Goal: Task Accomplishment & Management: Use online tool/utility

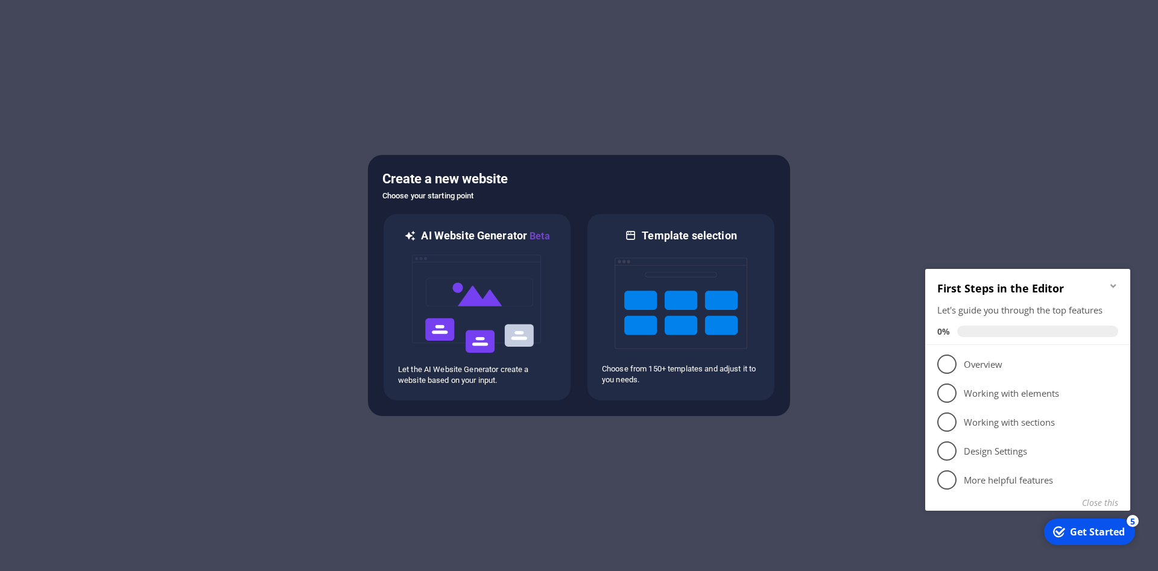
click at [493, 293] on img at bounding box center [477, 304] width 133 height 121
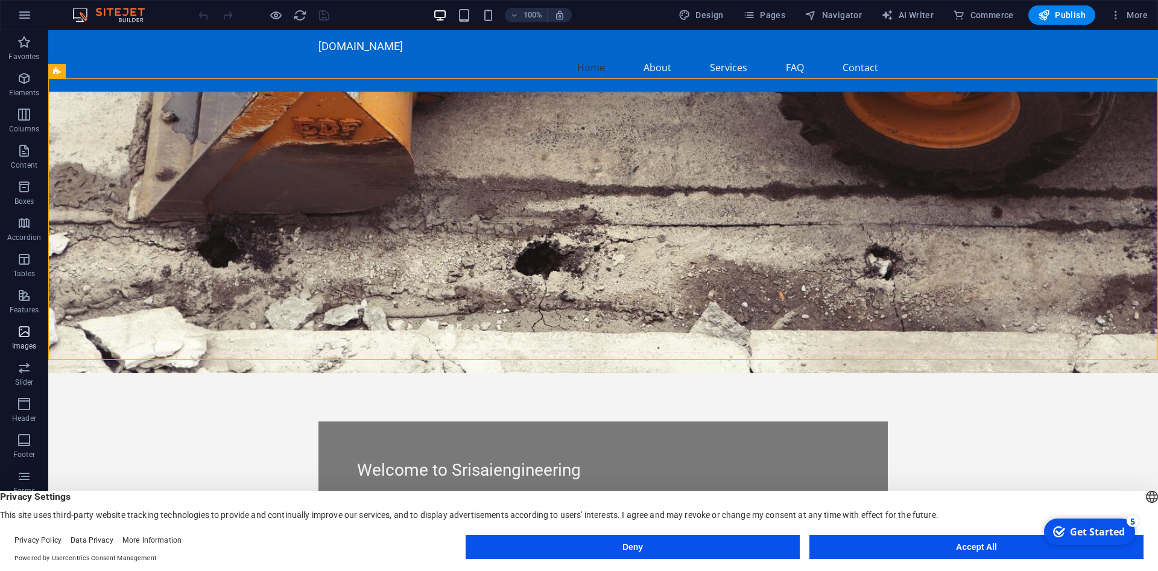
click at [20, 342] on p "Images" at bounding box center [24, 346] width 25 height 10
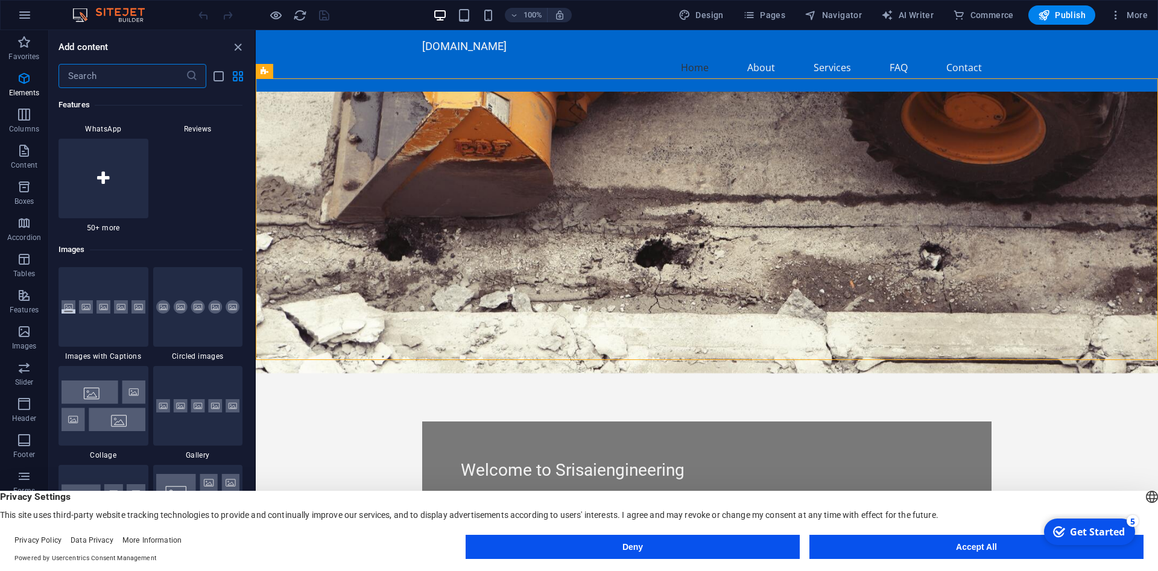
scroll to position [6116, 0]
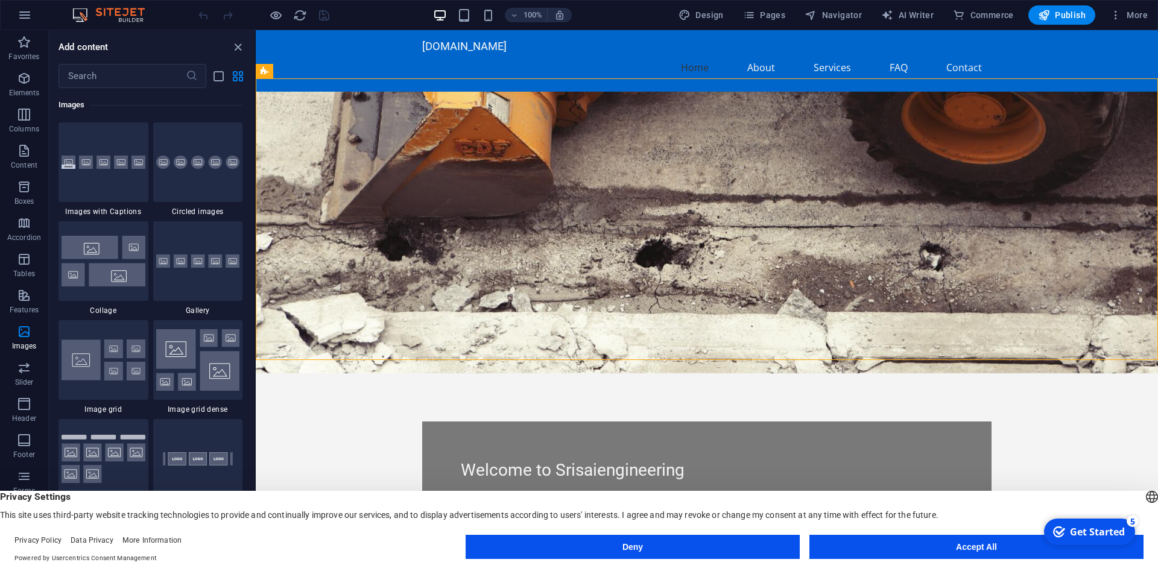
click at [355, 223] on figure at bounding box center [707, 233] width 902 height 282
click at [234, 48] on icon "close panel" at bounding box center [238, 47] width 14 height 14
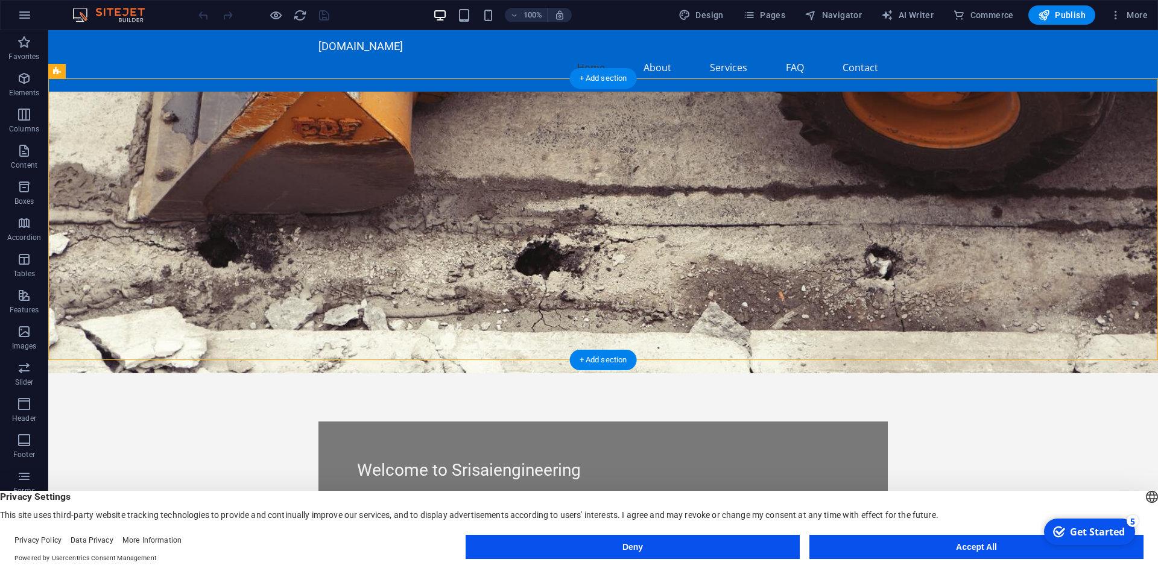
click at [239, 154] on figure at bounding box center [603, 233] width 1110 height 282
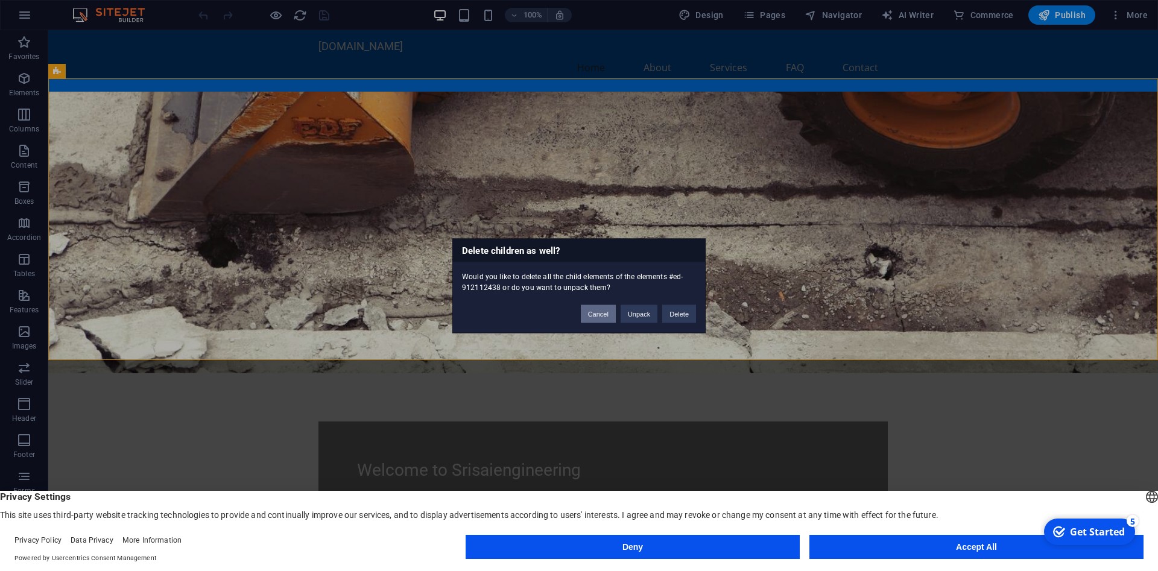
click at [601, 318] on button "Cancel" at bounding box center [598, 314] width 35 height 18
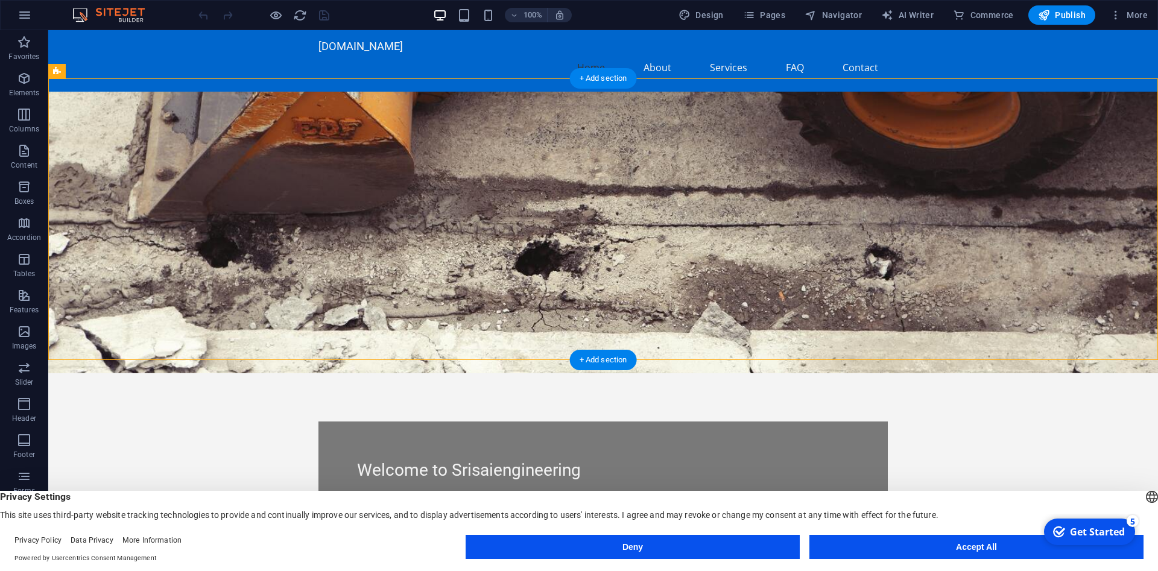
click at [779, 174] on figure at bounding box center [603, 233] width 1110 height 282
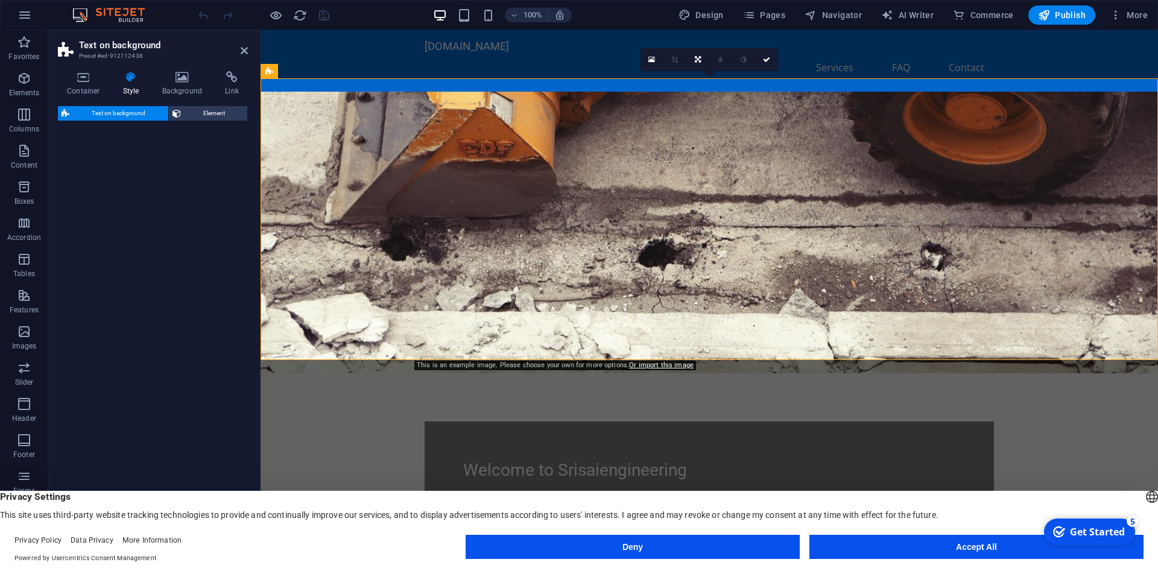
select select "%"
select select "rem"
select select "px"
select select "preset-fullscreen-text-on-background-v2-home-logo-nav-h1-image-text"
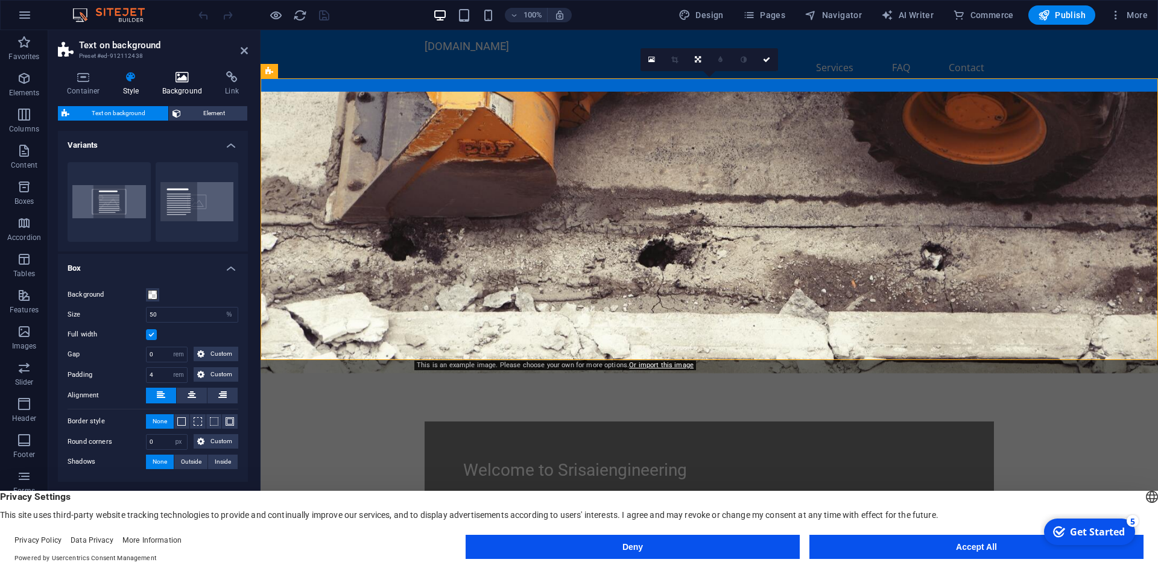
click at [188, 80] on icon at bounding box center [182, 77] width 59 height 12
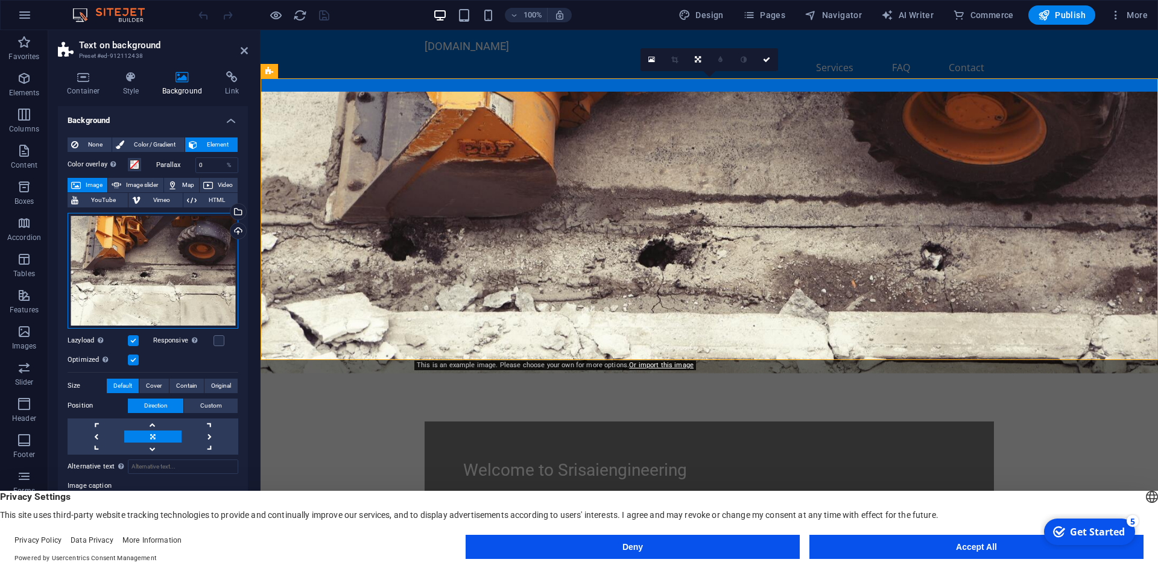
click at [174, 275] on div "Drag files here, click to choose files or select files from Files or our free s…" at bounding box center [153, 271] width 171 height 116
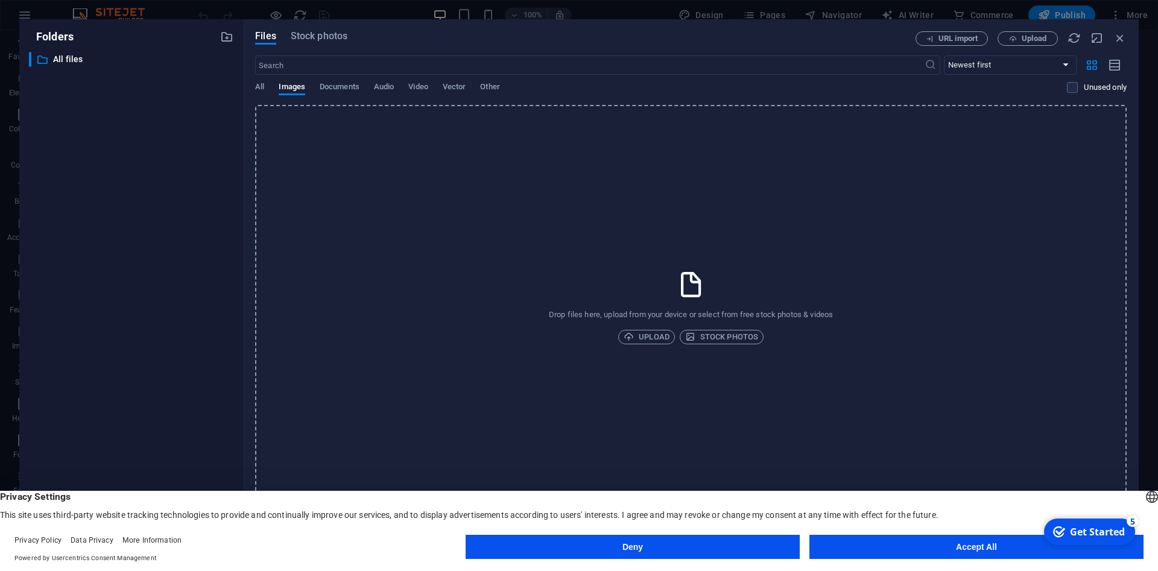
click at [267, 91] on div "All Images Documents Audio Video Vector Other" at bounding box center [661, 93] width 812 height 23
click at [262, 91] on span "All" at bounding box center [259, 88] width 9 height 17
click at [337, 33] on span "Stock photos" at bounding box center [319, 36] width 57 height 14
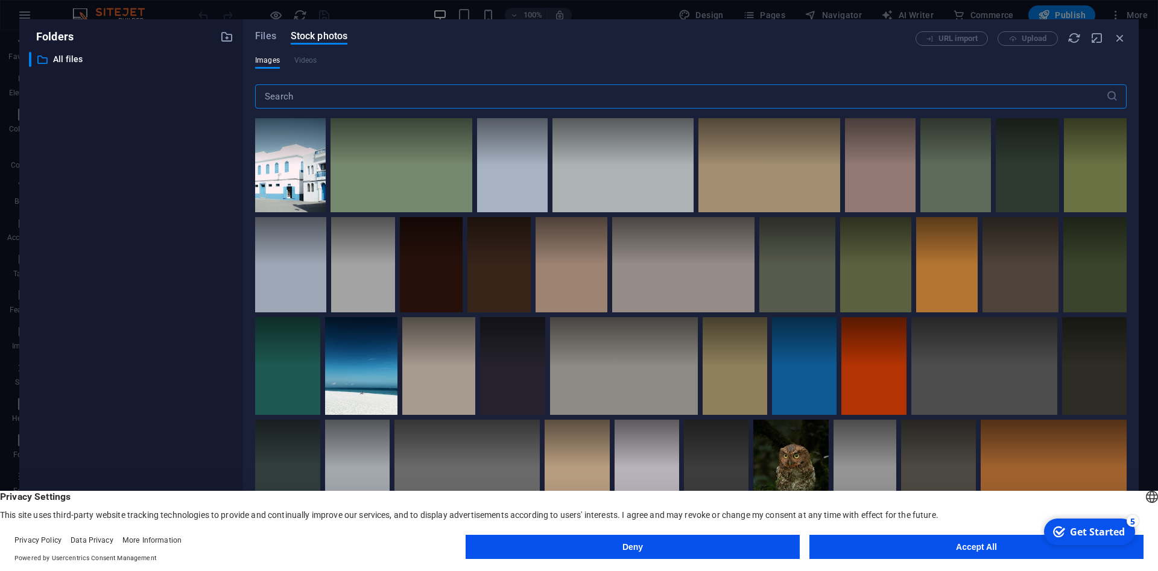
click at [460, 98] on input "text" at bounding box center [680, 96] width 851 height 24
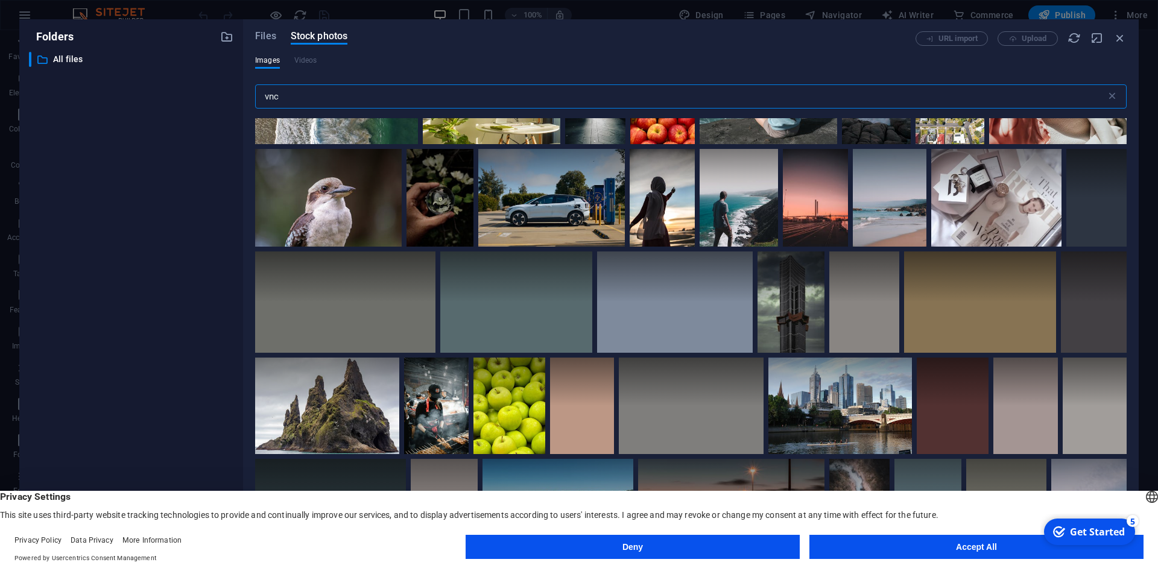
scroll to position [923, 0]
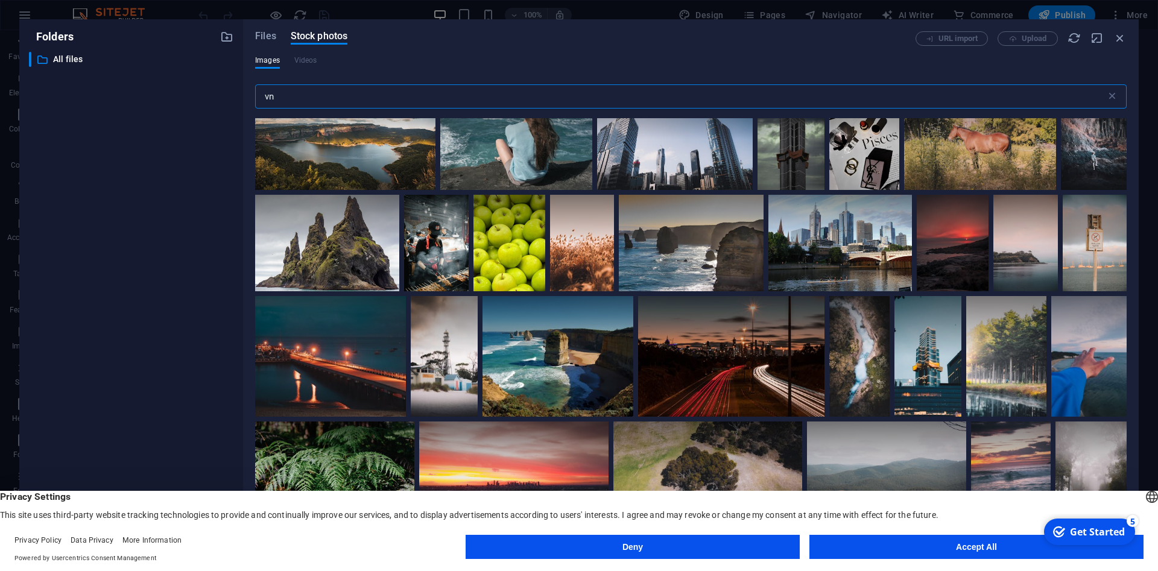
type input "v"
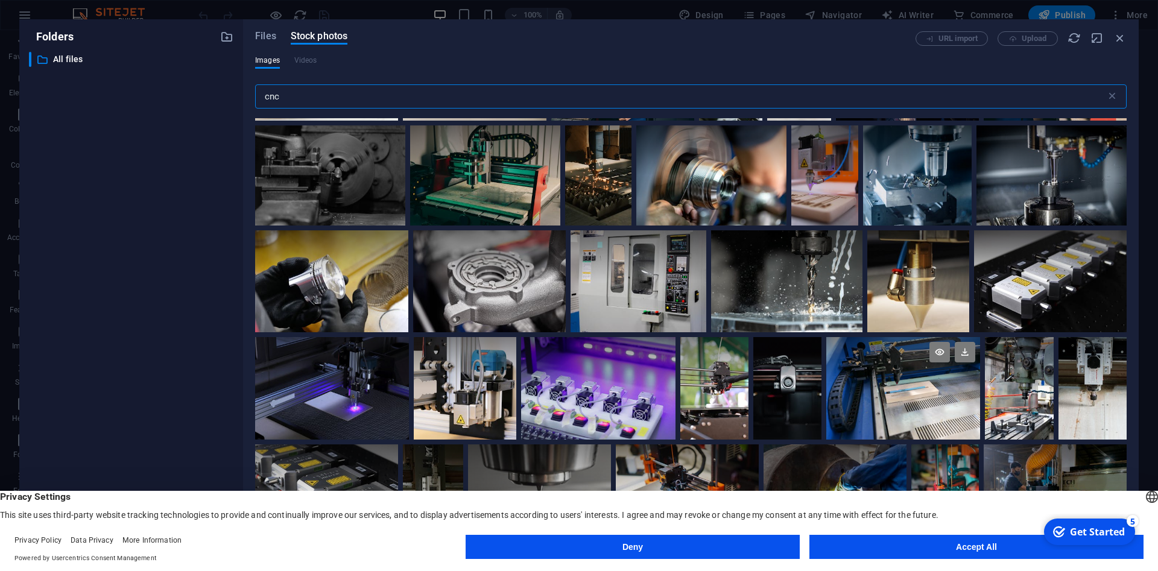
scroll to position [217, 0]
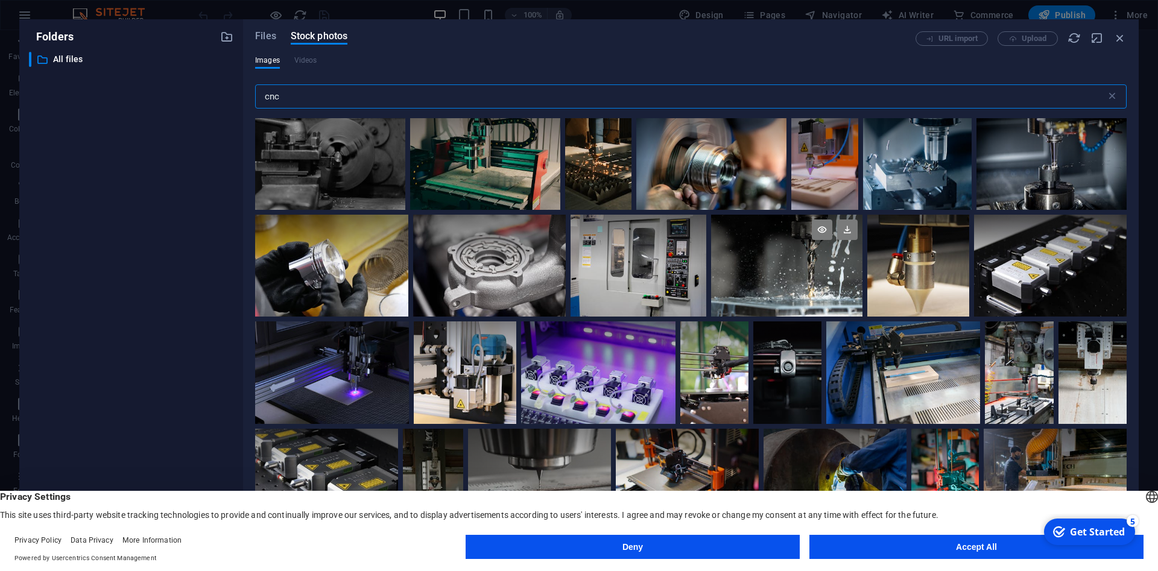
type input "cnc"
click at [814, 270] on div at bounding box center [786, 266] width 151 height 102
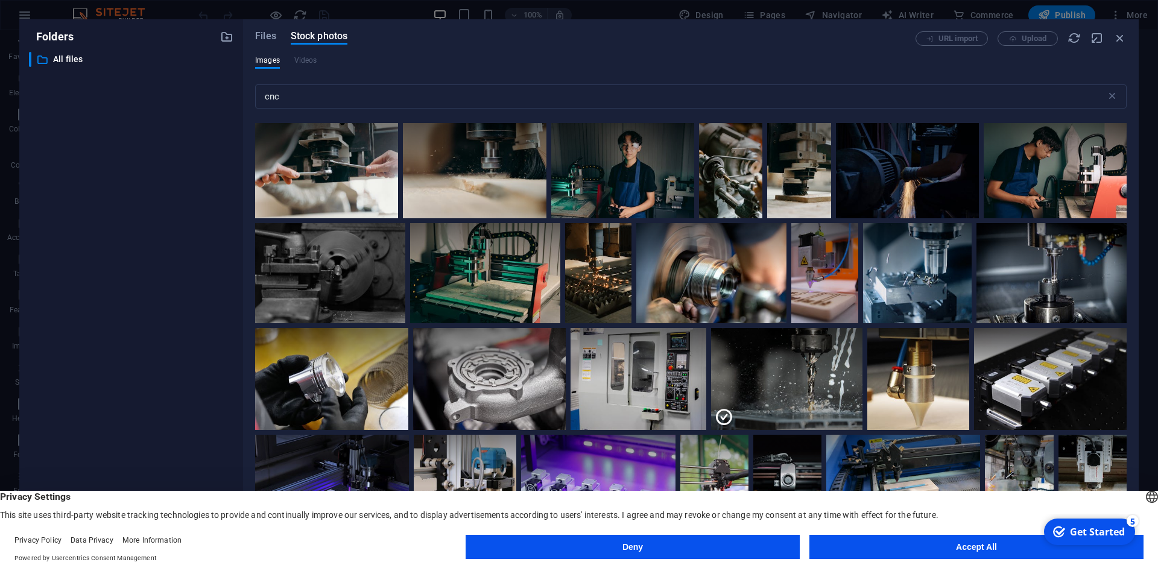
scroll to position [0, 0]
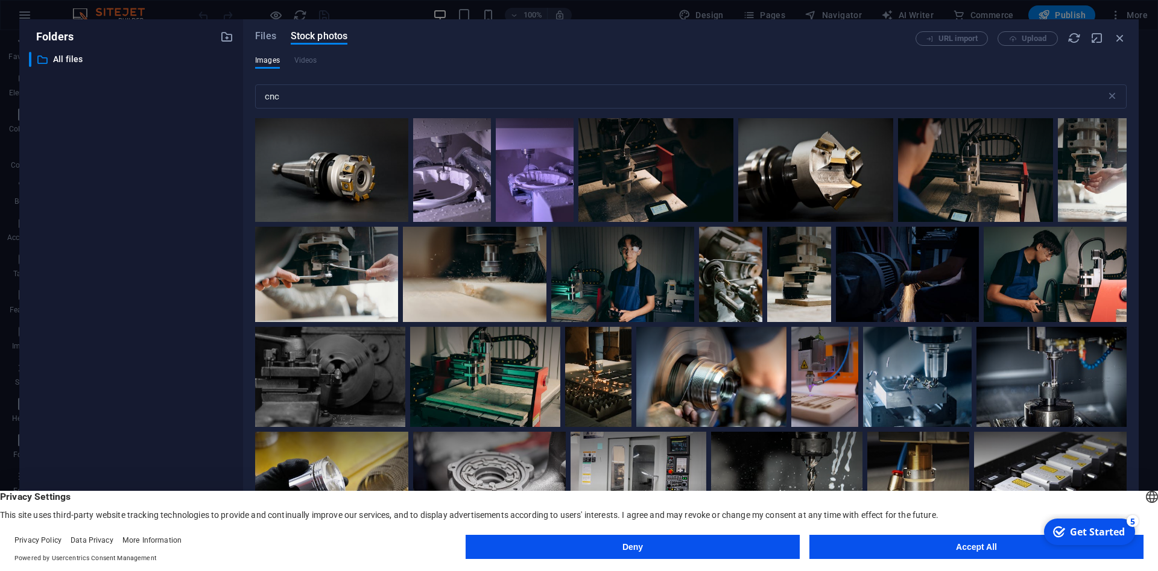
click at [1016, 539] on button "Accept All" at bounding box center [976, 547] width 334 height 24
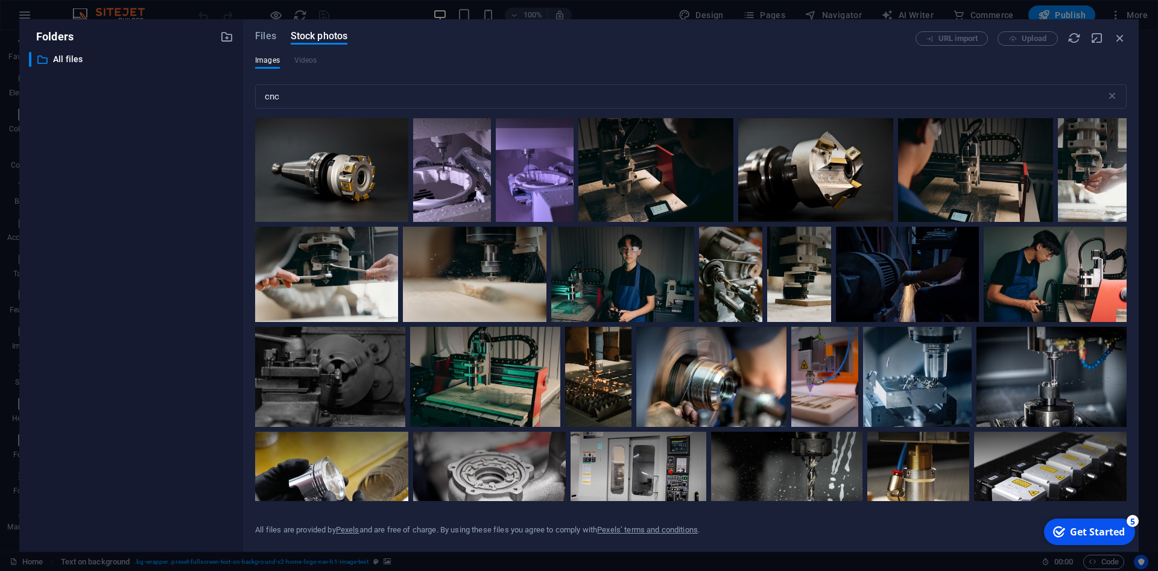
click at [1080, 537] on div "Get Started" at bounding box center [1097, 531] width 55 height 13
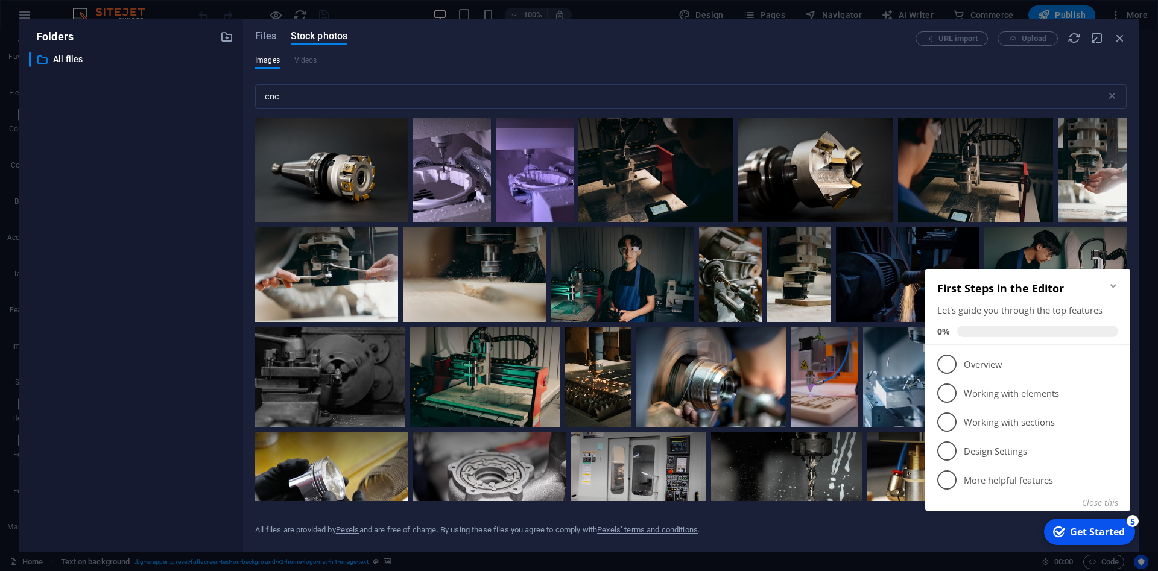
click at [1065, 531] on icon "checkmark" at bounding box center [1059, 532] width 12 height 12
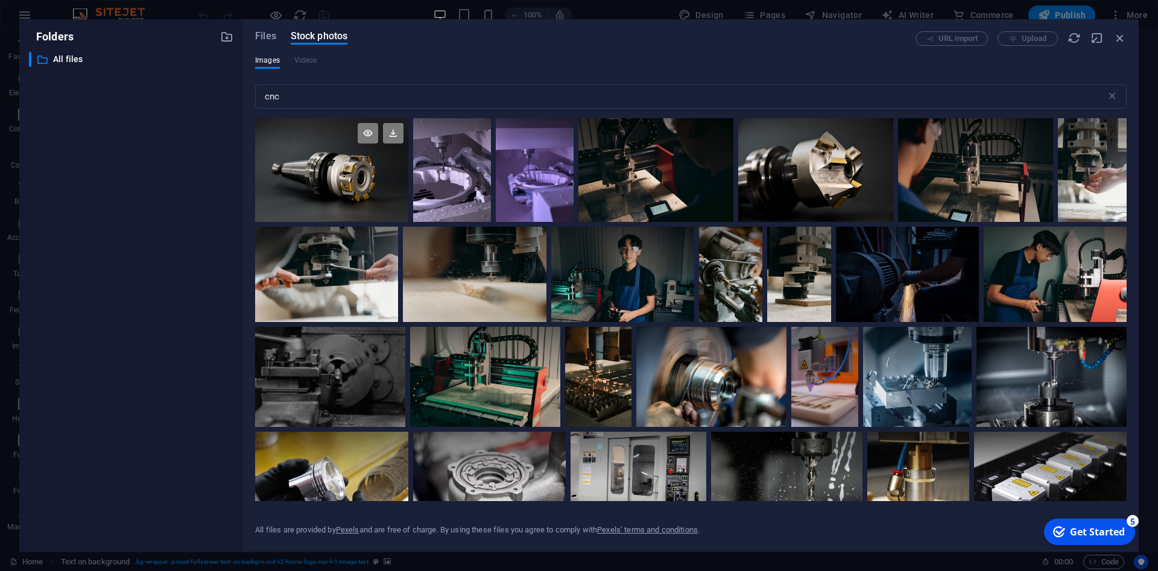
click at [356, 201] on div at bounding box center [331, 170] width 153 height 104
click at [910, 381] on div at bounding box center [917, 377] width 109 height 100
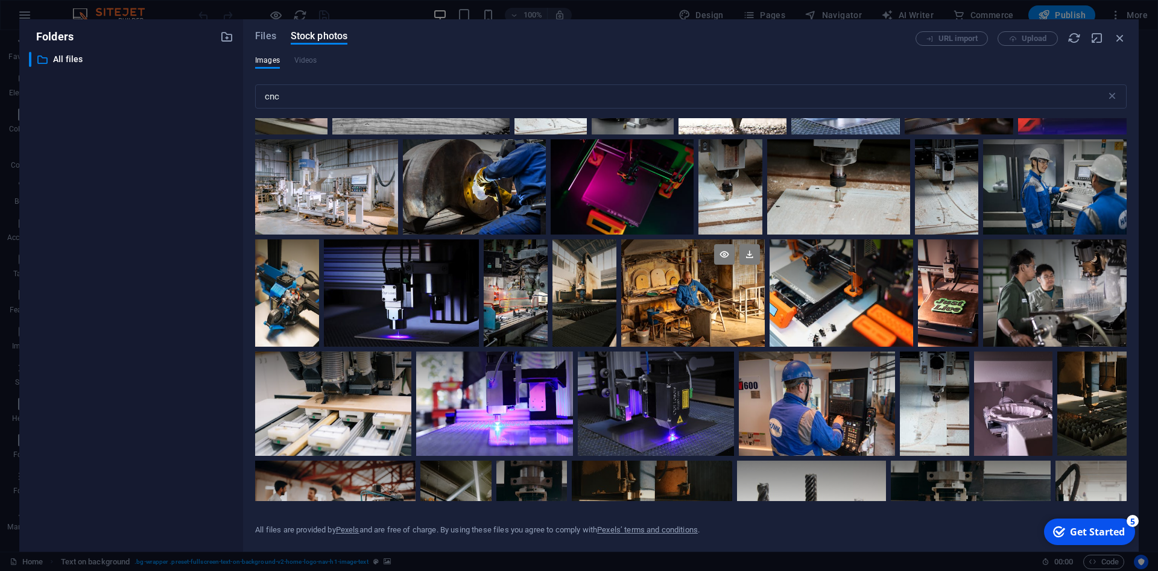
scroll to position [869, 0]
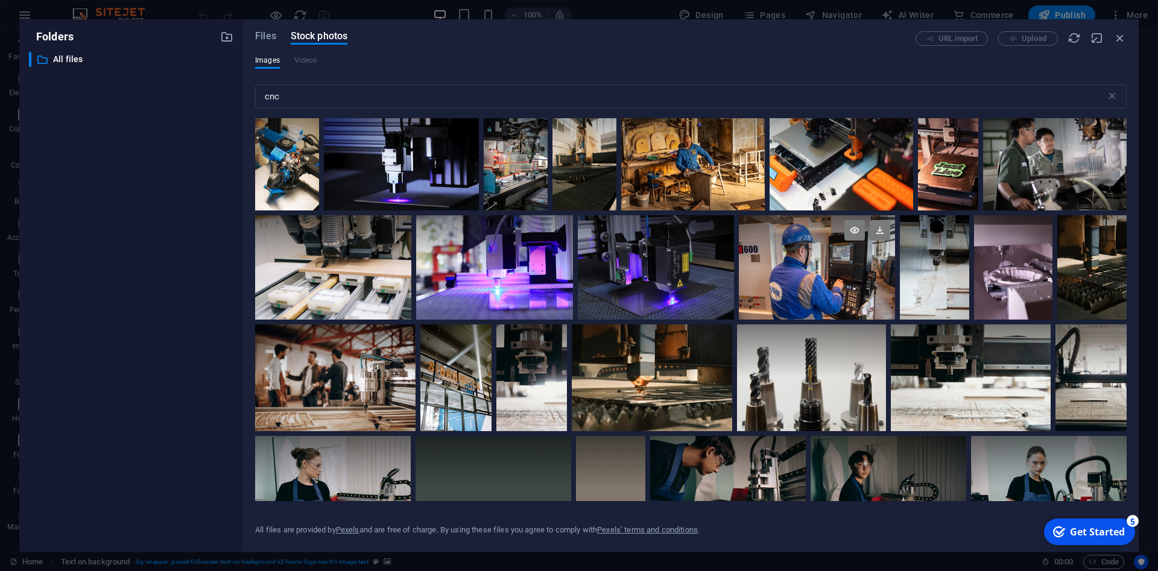
click at [858, 285] on div at bounding box center [817, 267] width 156 height 104
click at [1092, 532] on div "Get Started" at bounding box center [1097, 531] width 55 height 13
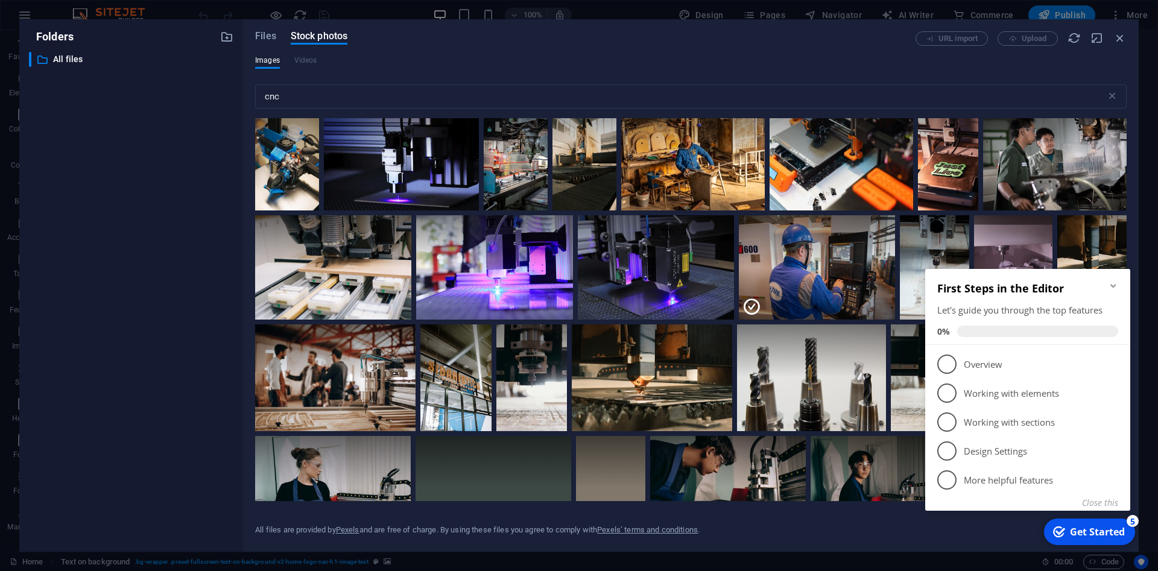
click at [1092, 532] on div "Get Started" at bounding box center [1097, 531] width 55 height 13
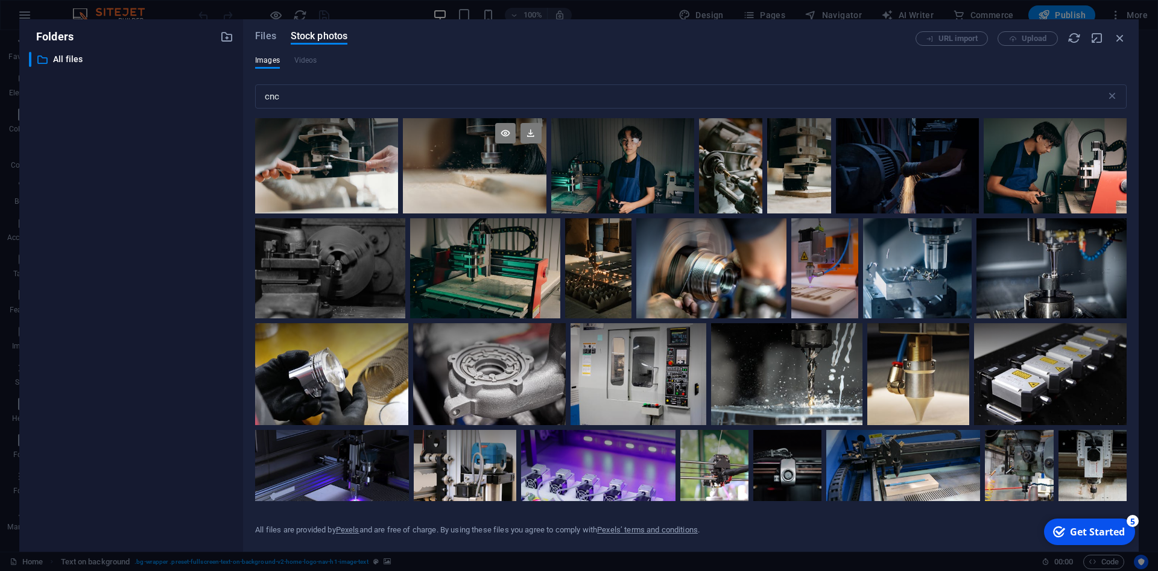
scroll to position [0, 0]
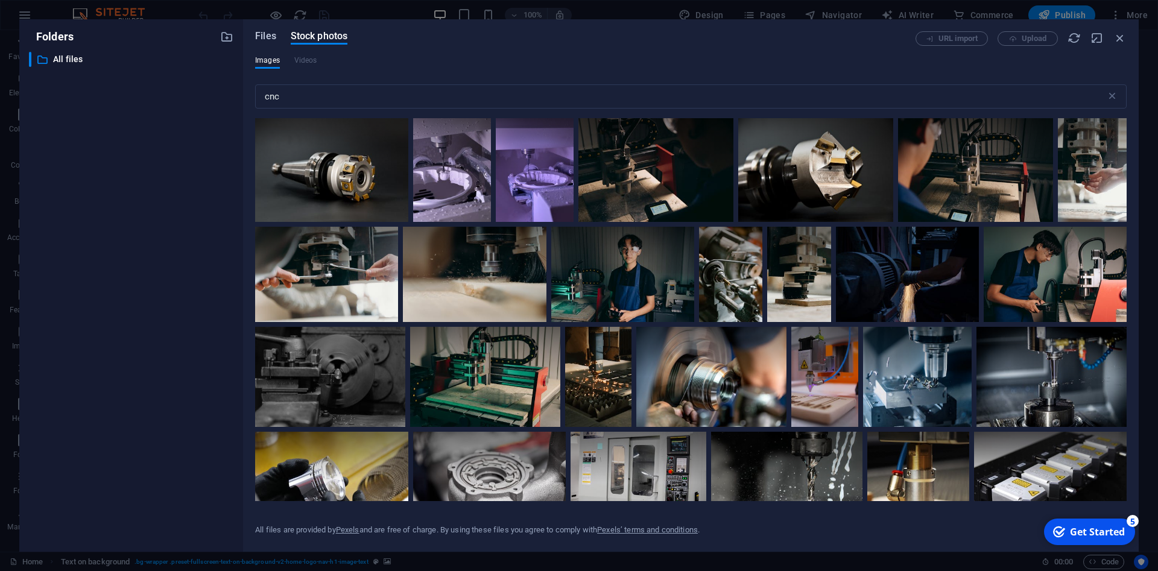
click at [261, 40] on span "Files" at bounding box center [265, 36] width 21 height 14
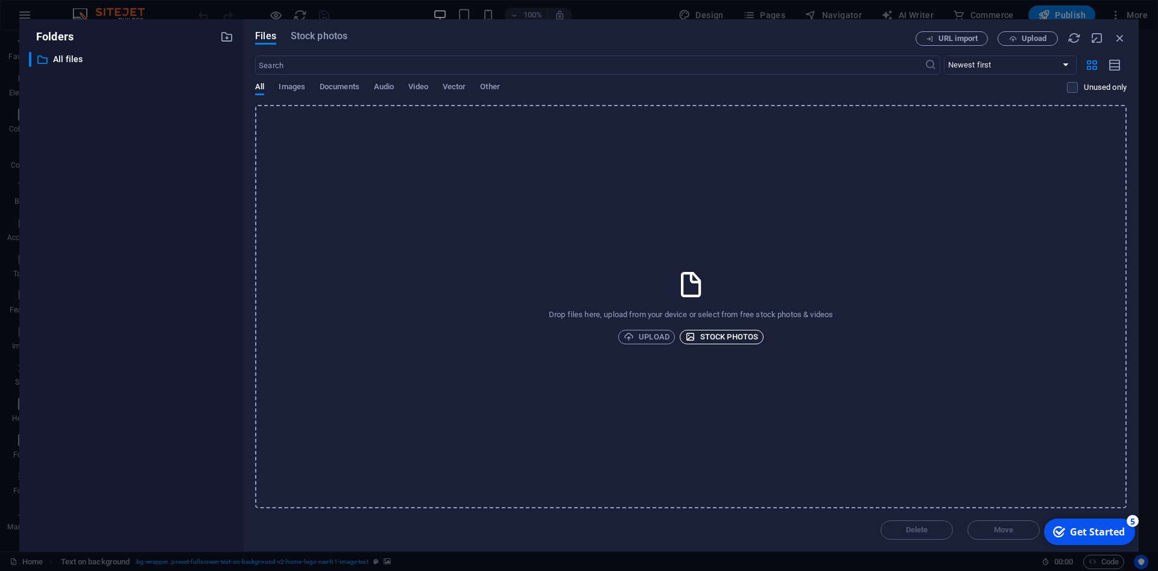
click at [719, 340] on span "Stock photos" at bounding box center [721, 337] width 73 height 14
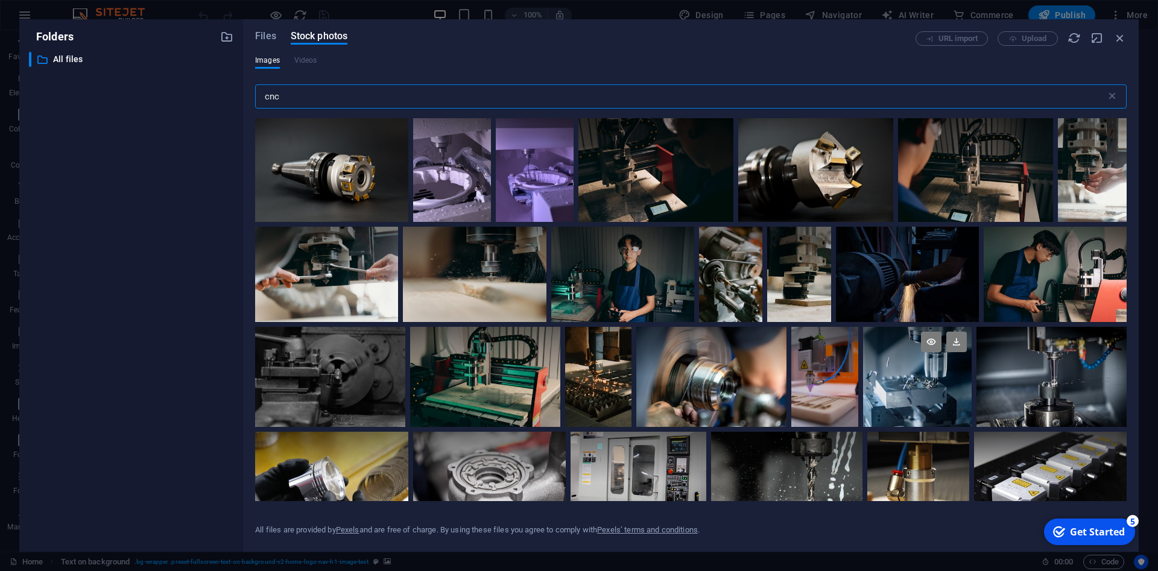
click at [900, 389] on div at bounding box center [917, 377] width 109 height 100
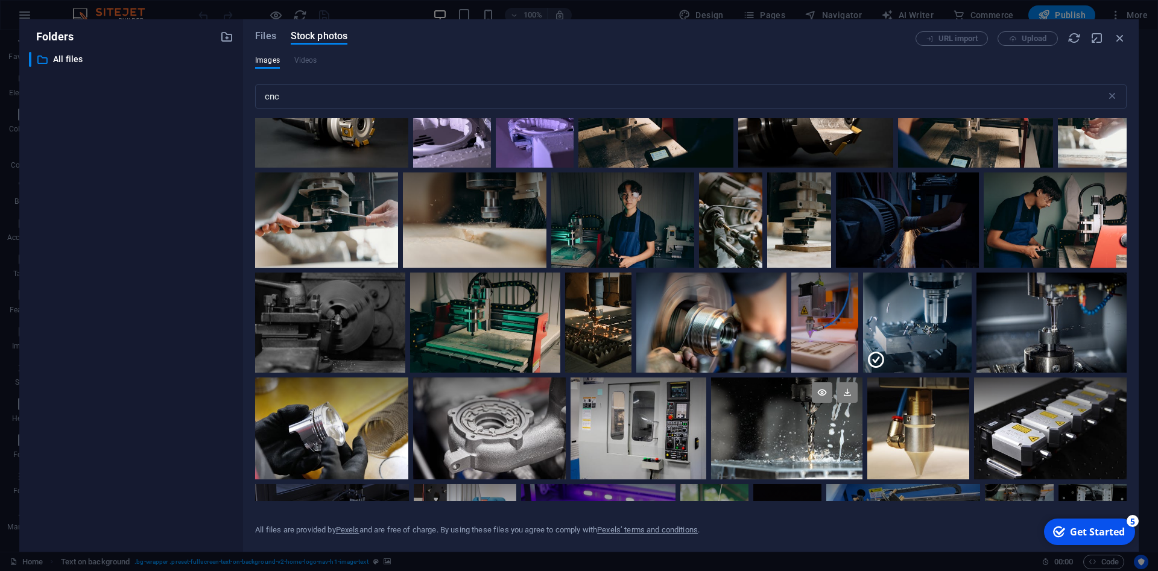
scroll to position [109, 0]
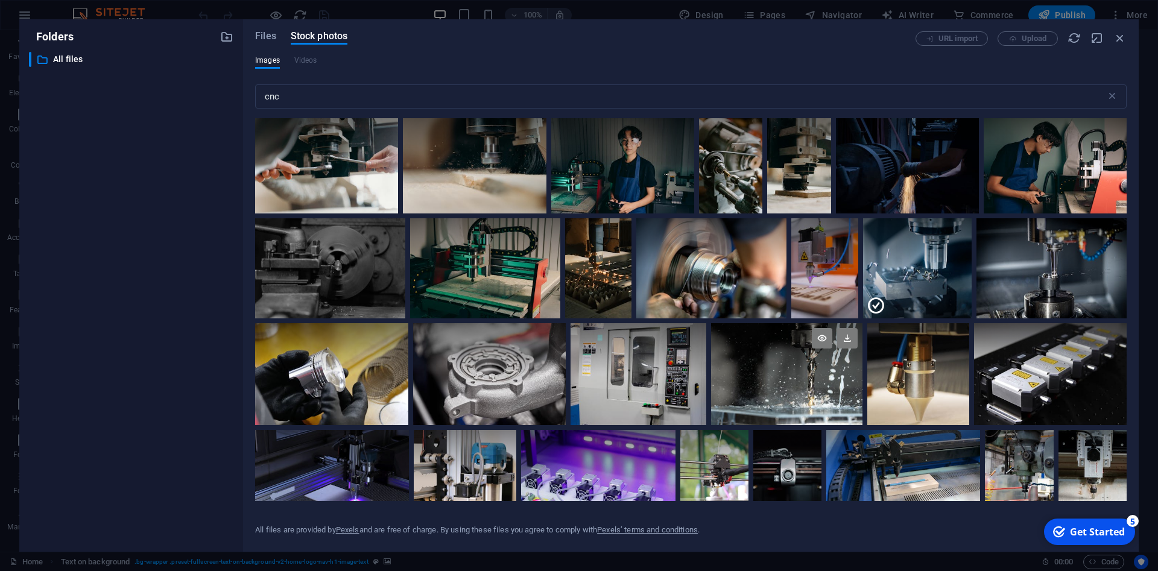
click at [794, 379] on div at bounding box center [786, 374] width 151 height 102
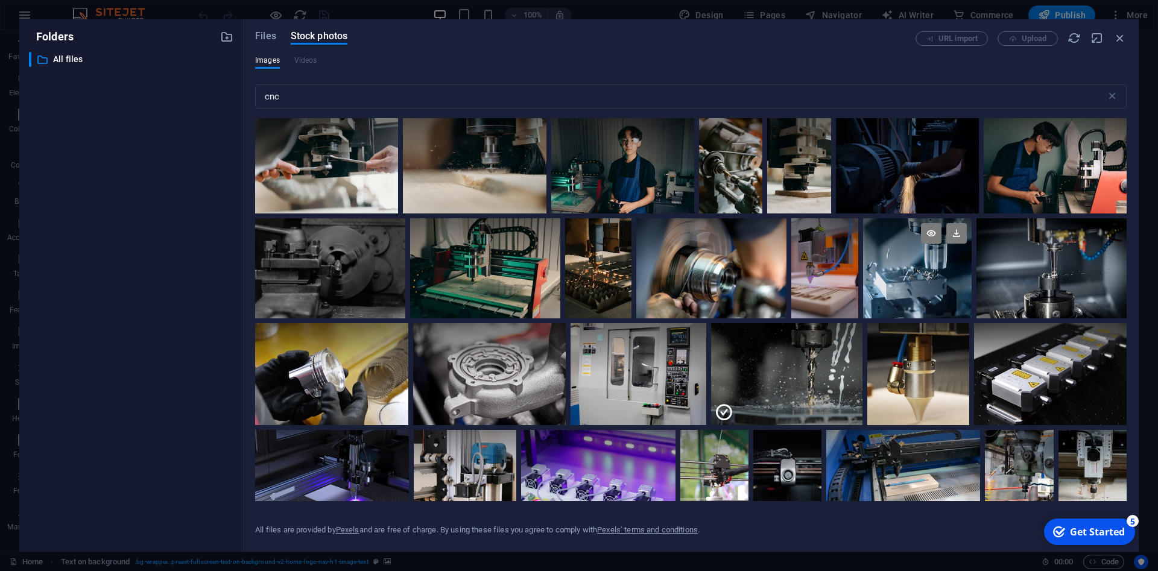
click at [919, 305] on div at bounding box center [917, 268] width 109 height 100
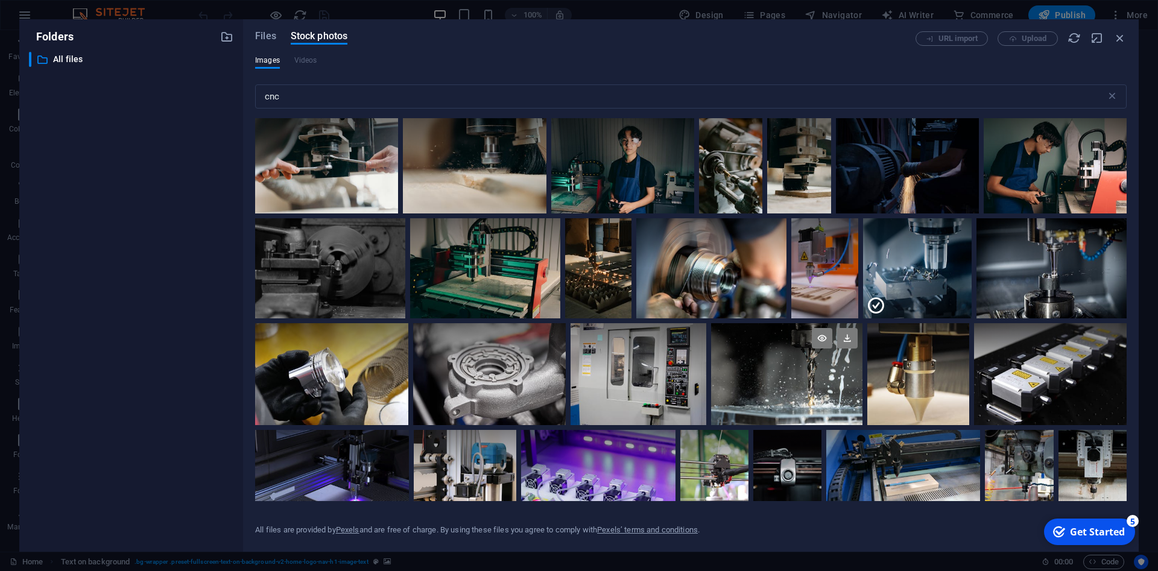
click at [832, 360] on div at bounding box center [786, 348] width 151 height 51
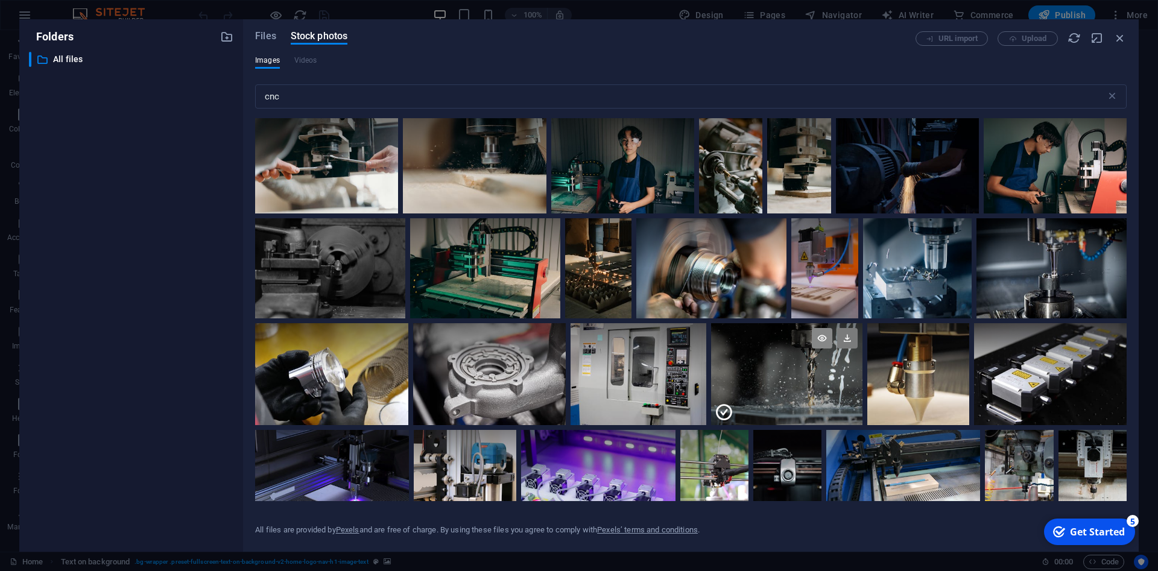
click at [822, 343] on icon at bounding box center [822, 338] width 21 height 21
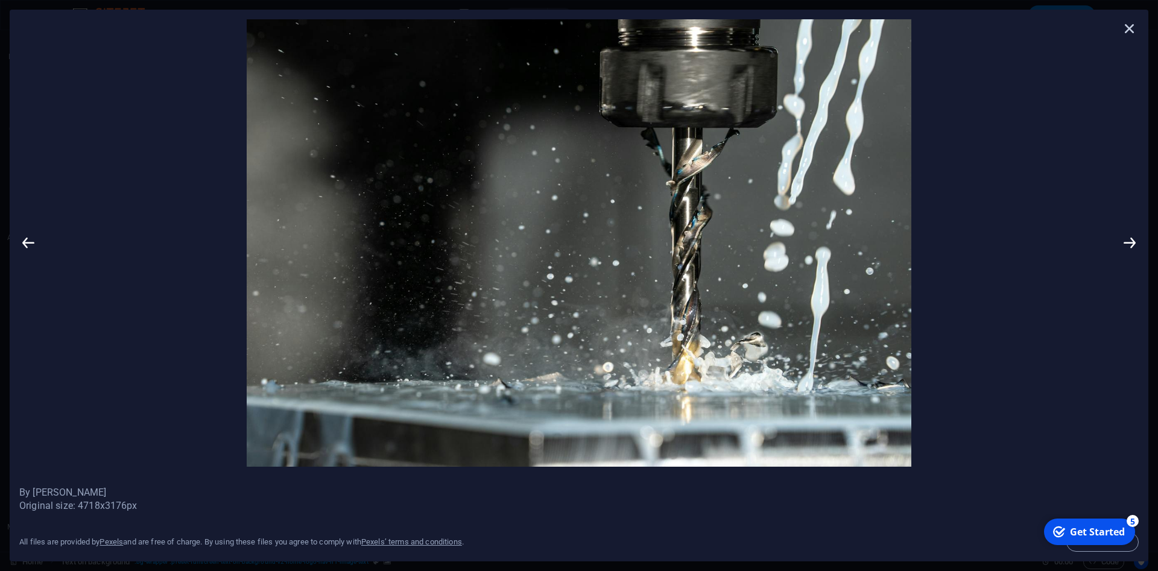
click at [1121, 34] on icon at bounding box center [1130, 28] width 18 height 18
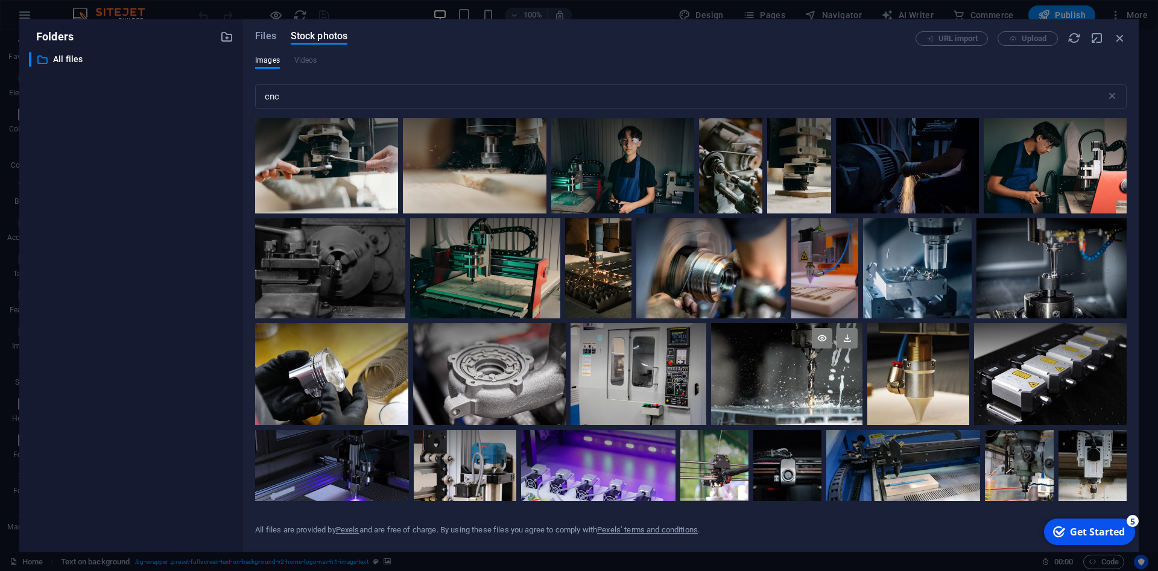
click at [763, 402] on div at bounding box center [786, 374] width 151 height 102
drag, startPoint x: 840, startPoint y: 344, endPoint x: 115, endPoint y: 154, distance: 749.5
click at [115, 154] on div "Folders ​ All files All files Files Stock photos URL import Upload Images Video…" at bounding box center [578, 285] width 1119 height 533
click at [757, 365] on div at bounding box center [786, 348] width 151 height 51
click at [645, 377] on div at bounding box center [639, 374] width 136 height 102
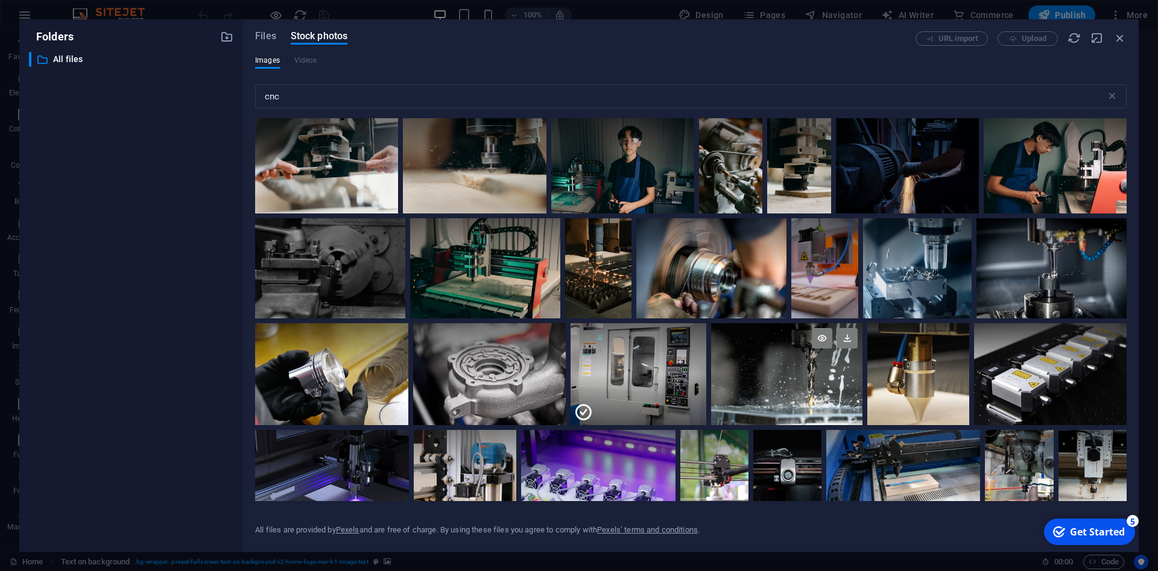
click at [758, 378] on div at bounding box center [786, 374] width 151 height 102
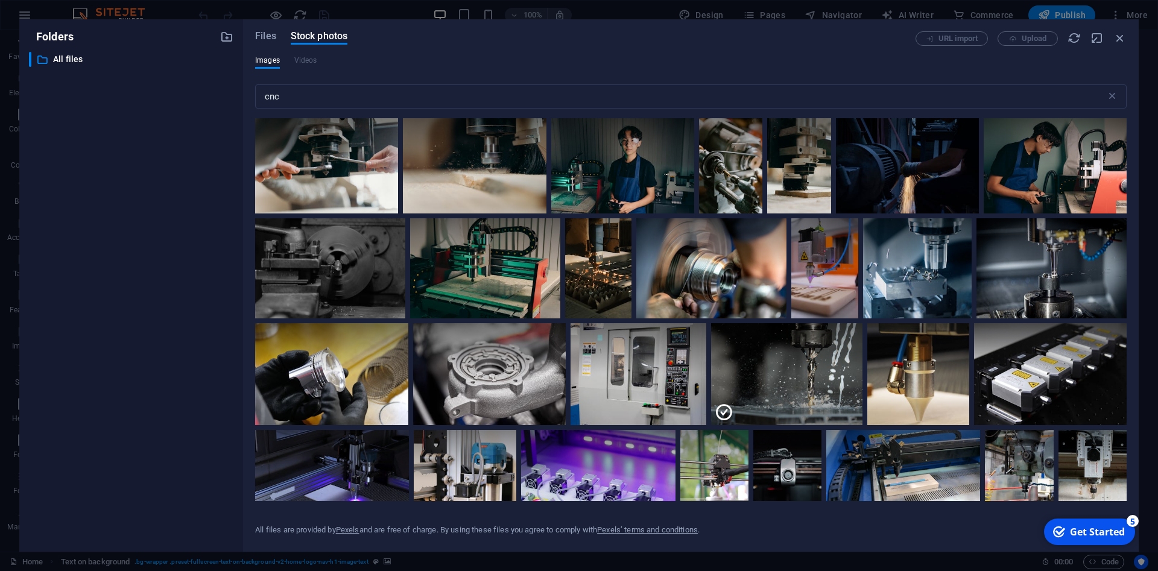
click at [1035, 39] on div "URL import Upload" at bounding box center [1021, 38] width 211 height 14
click at [1102, 40] on icon "button" at bounding box center [1097, 37] width 13 height 13
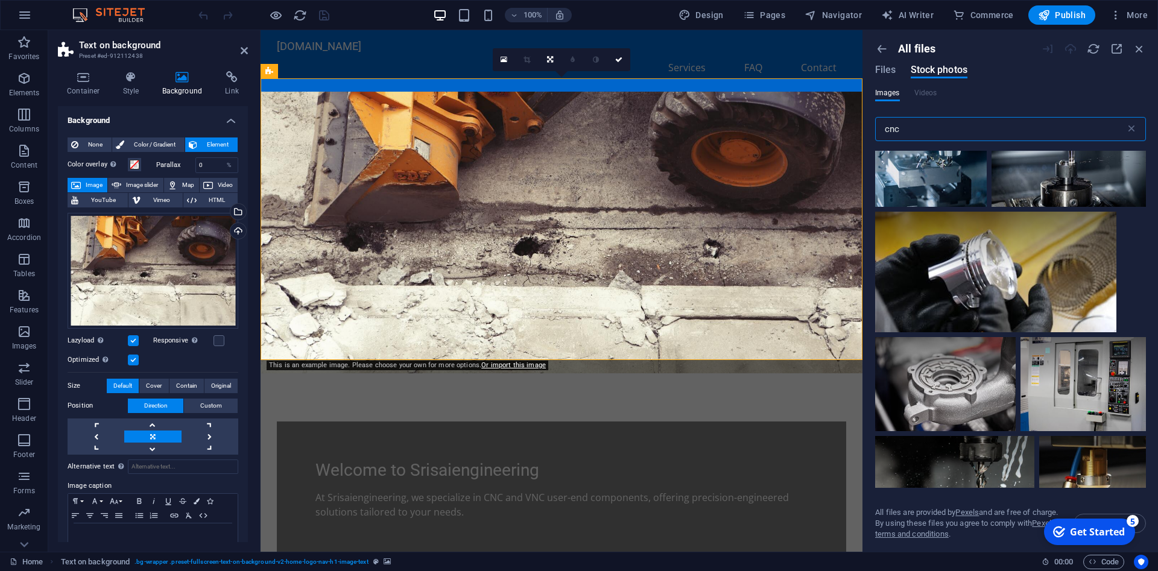
scroll to position [1683, 0]
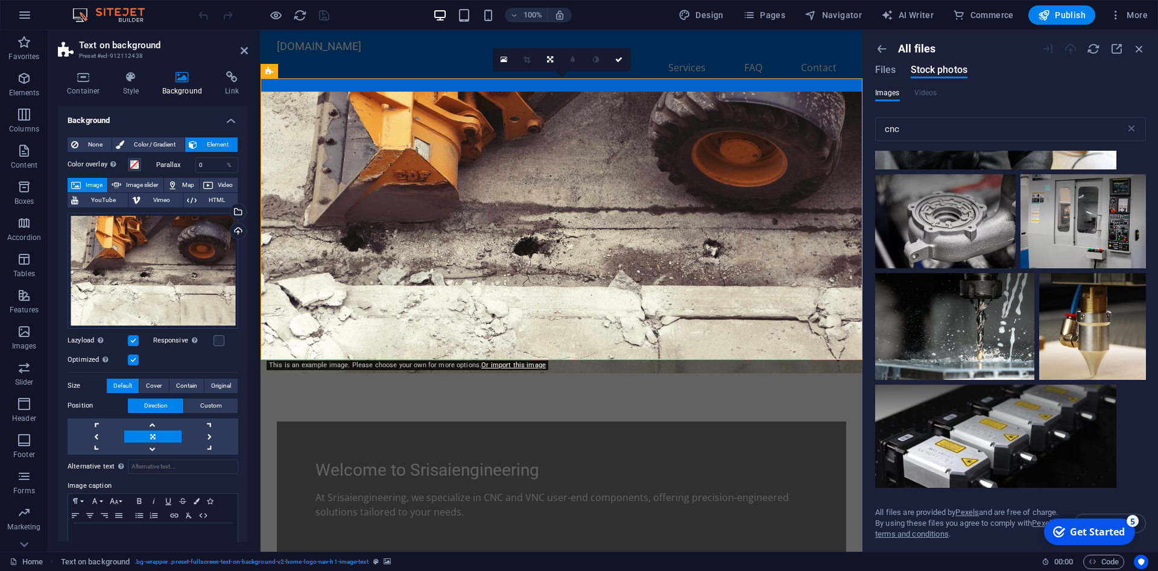
drag, startPoint x: 1244, startPoint y: 360, endPoint x: 676, endPoint y: 263, distance: 575.8
drag, startPoint x: 1250, startPoint y: 376, endPoint x: 756, endPoint y: 245, distance: 511.8
click at [1015, 283] on icon at bounding box center [1018, 288] width 21 height 21
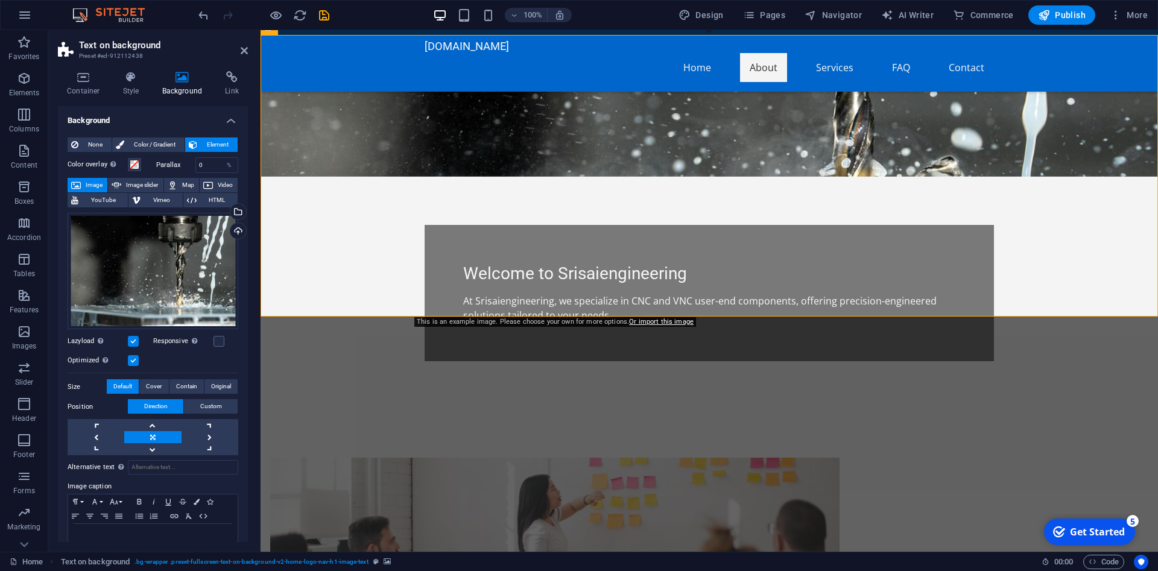
scroll to position [185, 0]
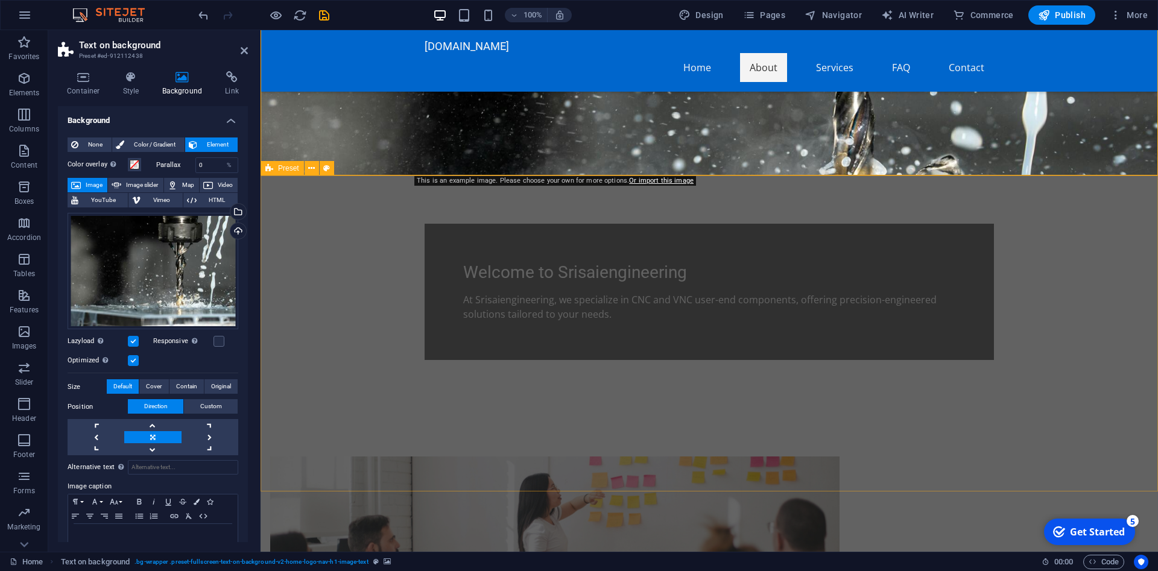
click at [595, 457] on figure at bounding box center [554, 567] width 569 height 220
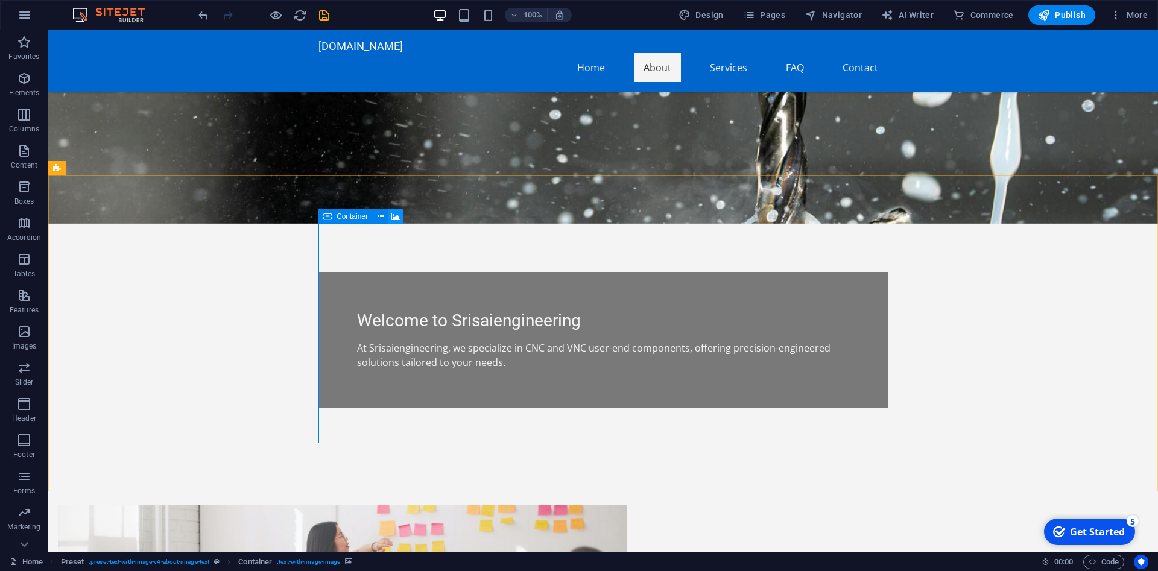
click at [393, 214] on icon at bounding box center [395, 217] width 9 height 13
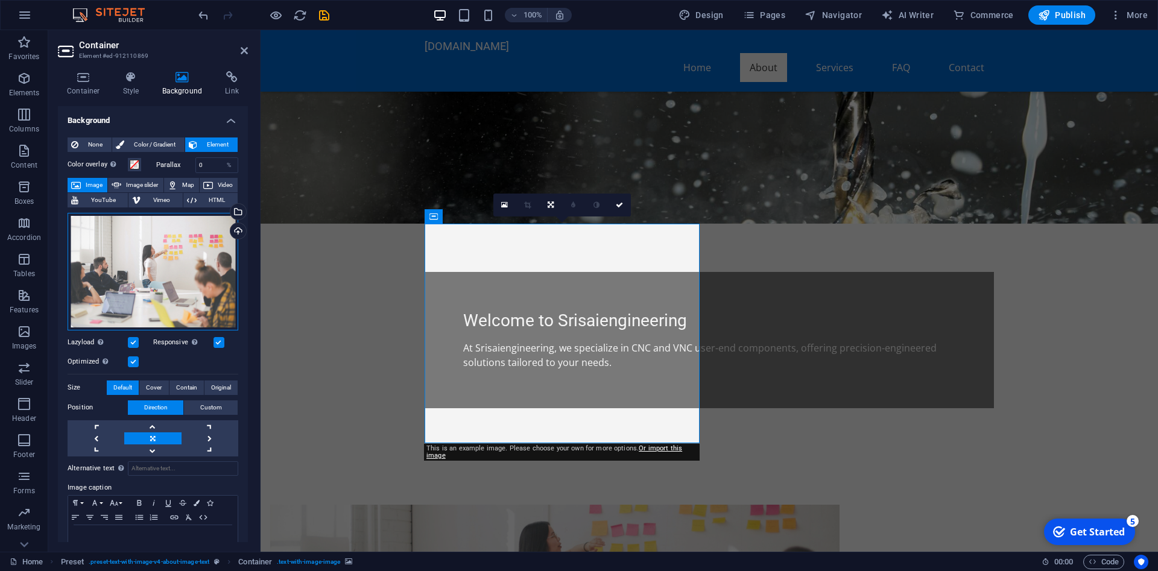
click at [175, 258] on div "Drag files here, click to choose files or select files from Files or our free s…" at bounding box center [153, 272] width 171 height 118
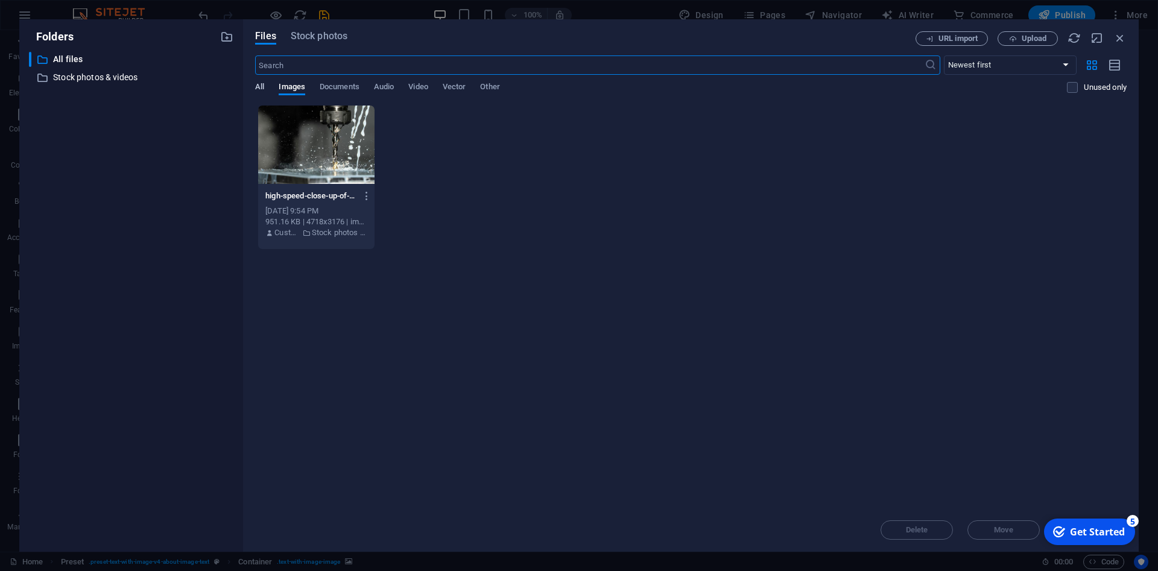
click at [264, 90] on span "All" at bounding box center [259, 88] width 9 height 17
click at [323, 31] on span "Stock photos" at bounding box center [319, 36] width 57 height 14
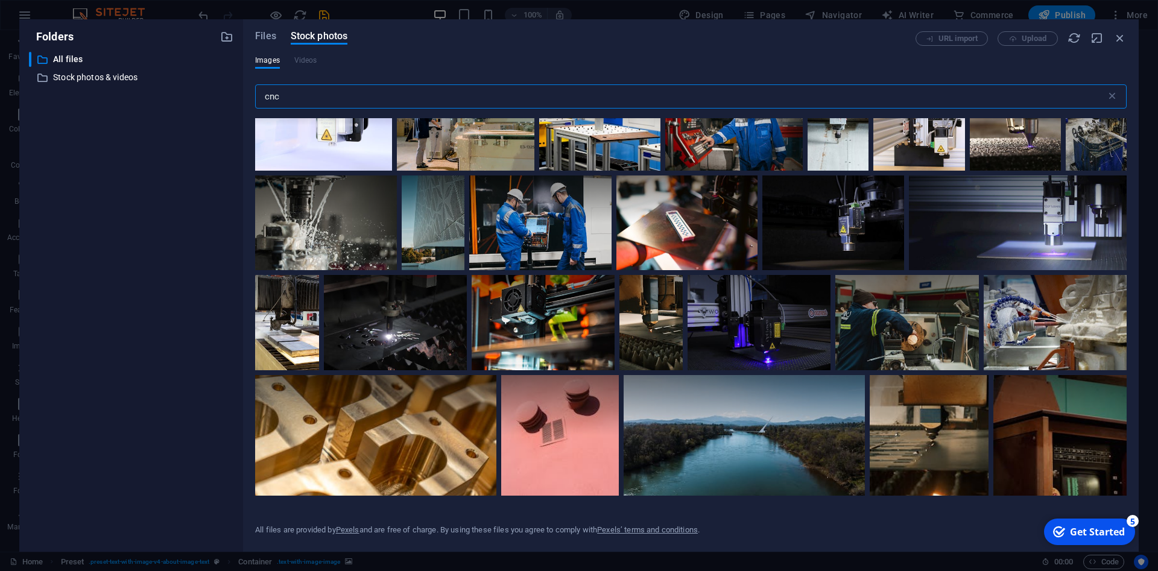
scroll to position [1540, 0]
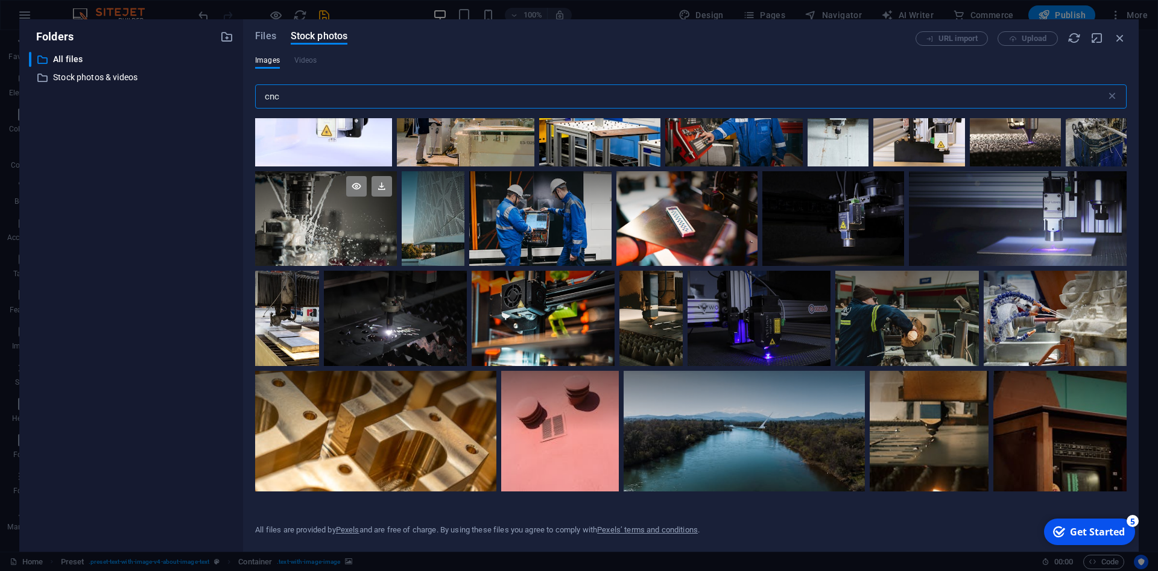
click at [332, 229] on div at bounding box center [326, 218] width 142 height 95
click at [379, 192] on icon at bounding box center [382, 186] width 21 height 21
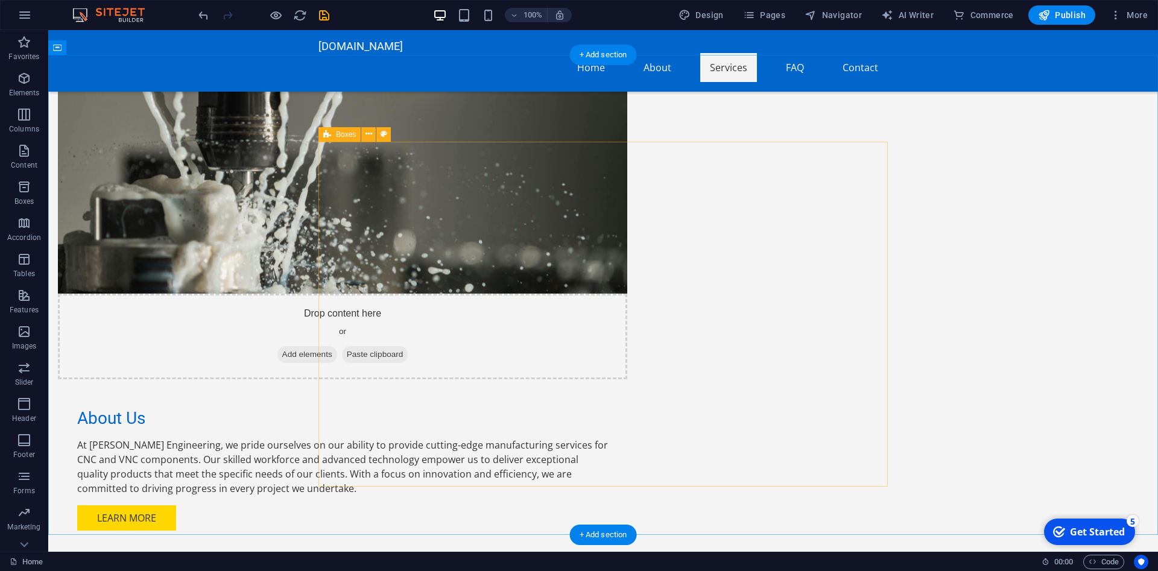
scroll to position [861, 0]
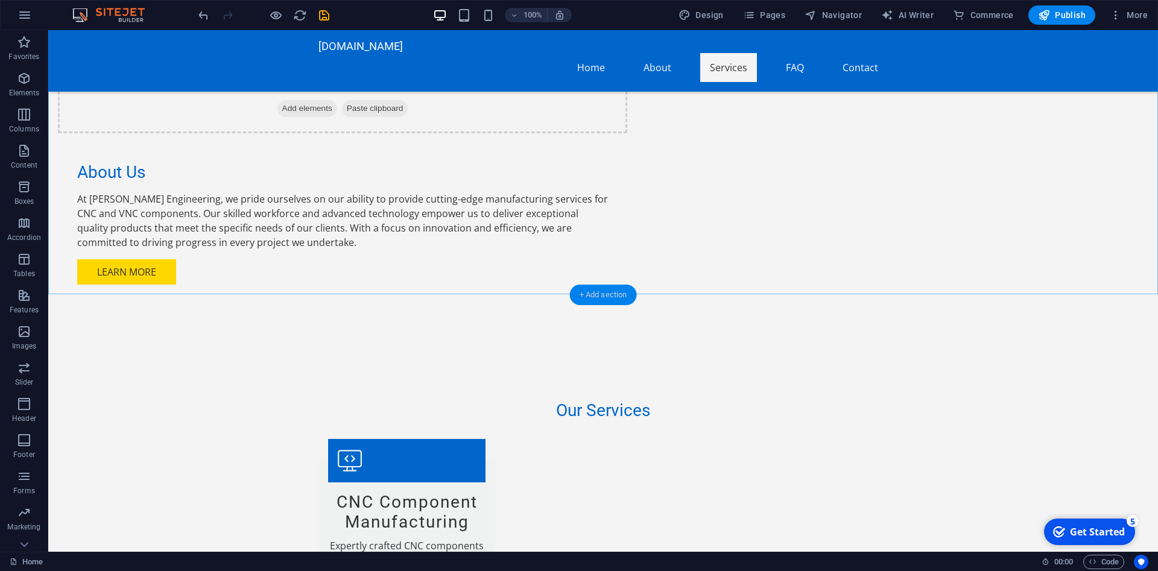
click at [600, 300] on div "+ Add section" at bounding box center [603, 295] width 67 height 21
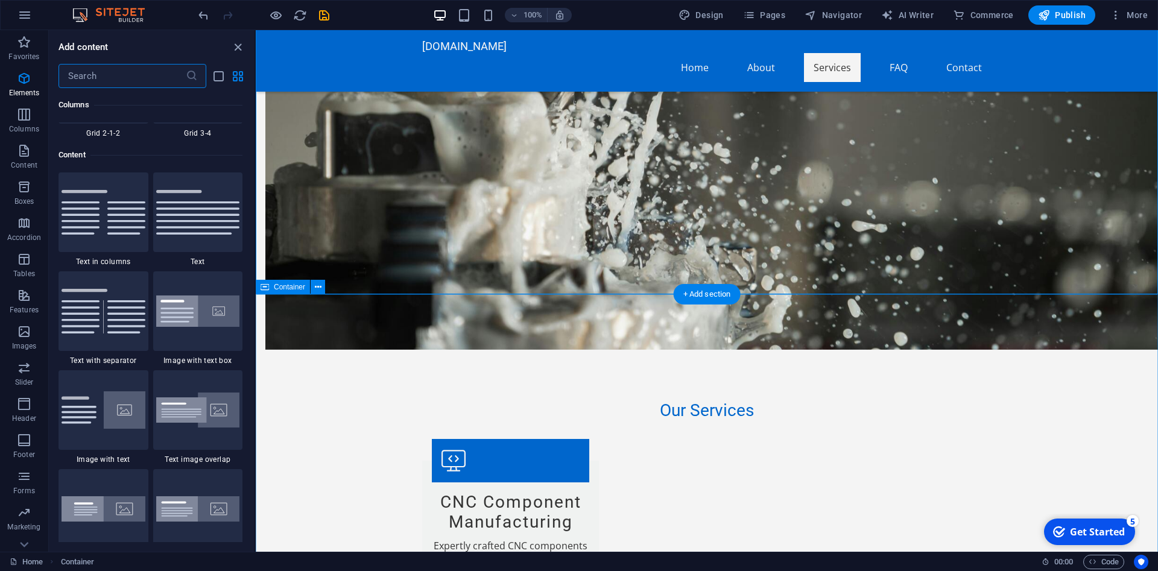
scroll to position [2110, 0]
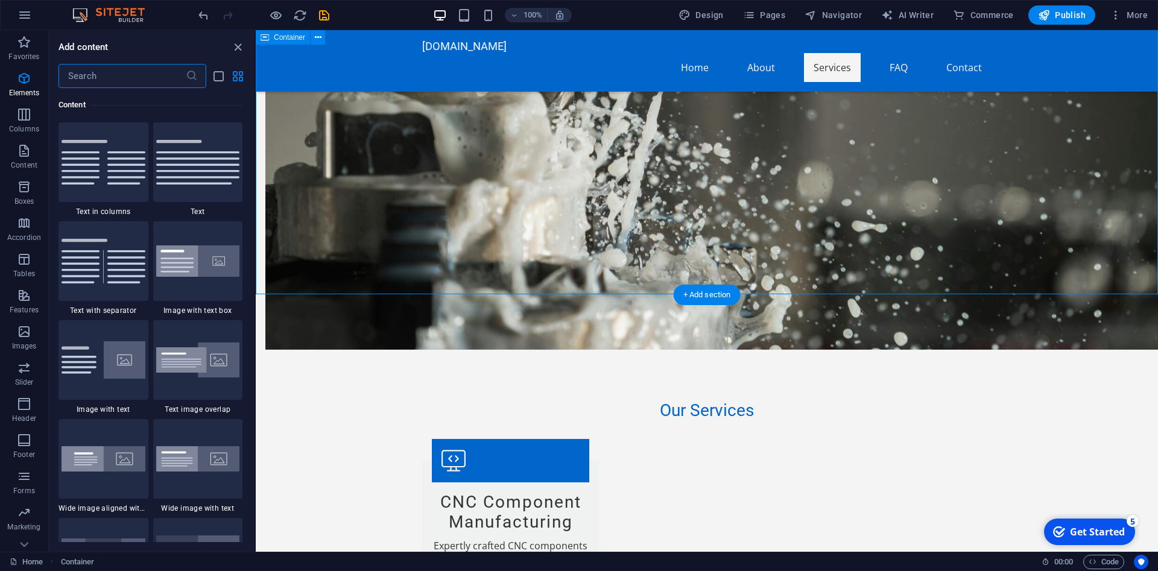
click at [239, 50] on icon "close panel" at bounding box center [238, 47] width 14 height 14
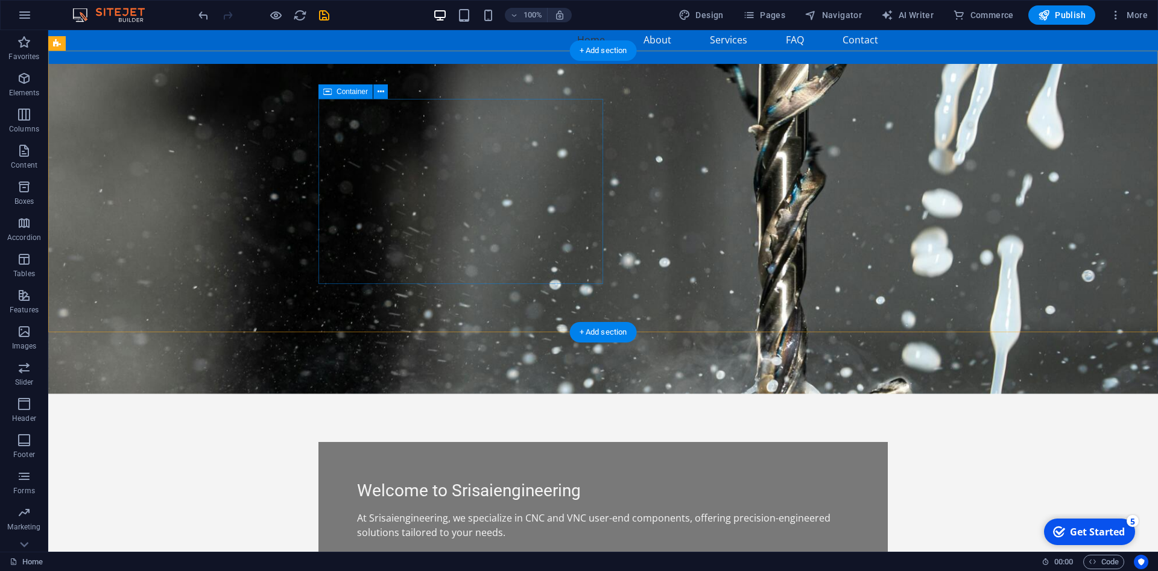
scroll to position [0, 0]
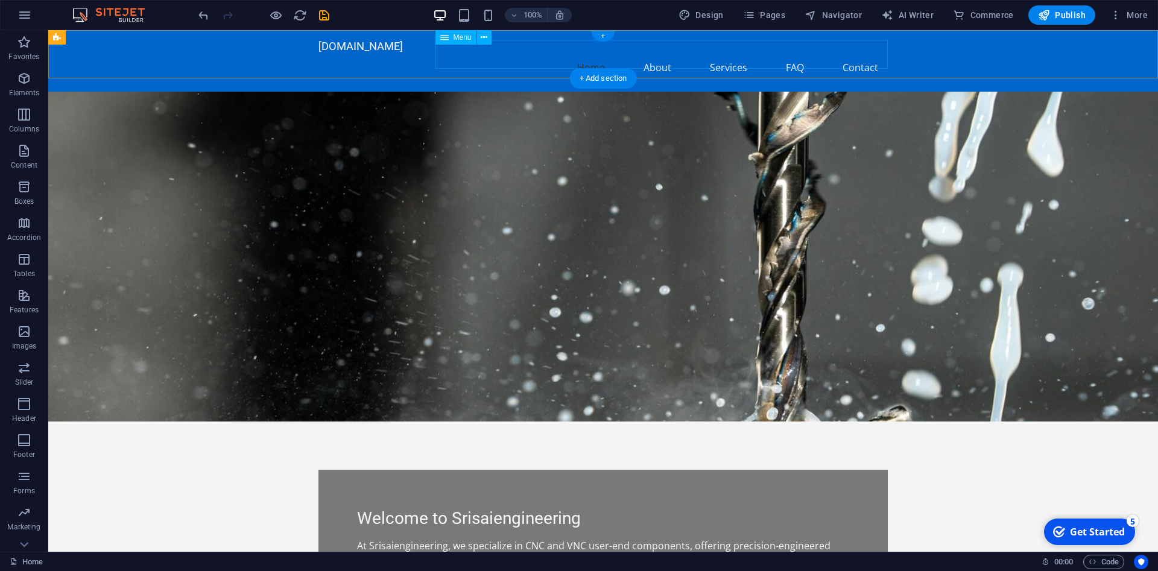
click at [667, 55] on nav "Home About Services FAQ Contact" at bounding box center [602, 67] width 569 height 29
click at [734, 54] on nav "Home About Services FAQ Contact" at bounding box center [602, 67] width 569 height 29
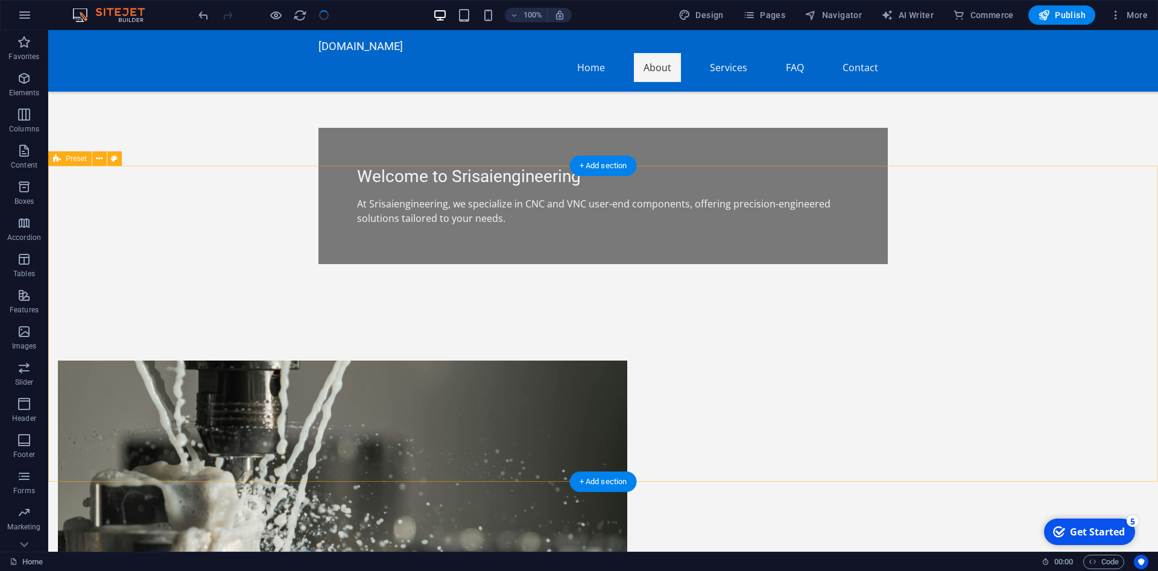
scroll to position [308, 0]
